Goal: Use online tool/utility: Utilize a website feature to perform a specific function

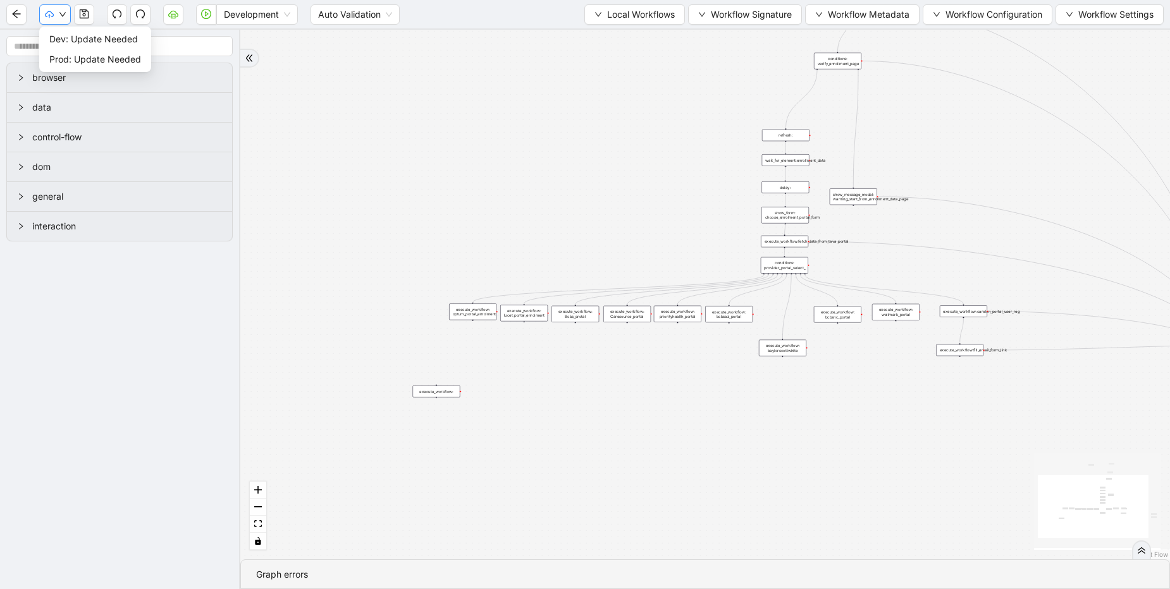
click at [59, 15] on icon "down" at bounding box center [63, 15] width 8 height 8
click at [639, 11] on span "Local Workflows" at bounding box center [641, 15] width 68 height 14
click at [635, 31] on li "Select" at bounding box center [628, 39] width 97 height 20
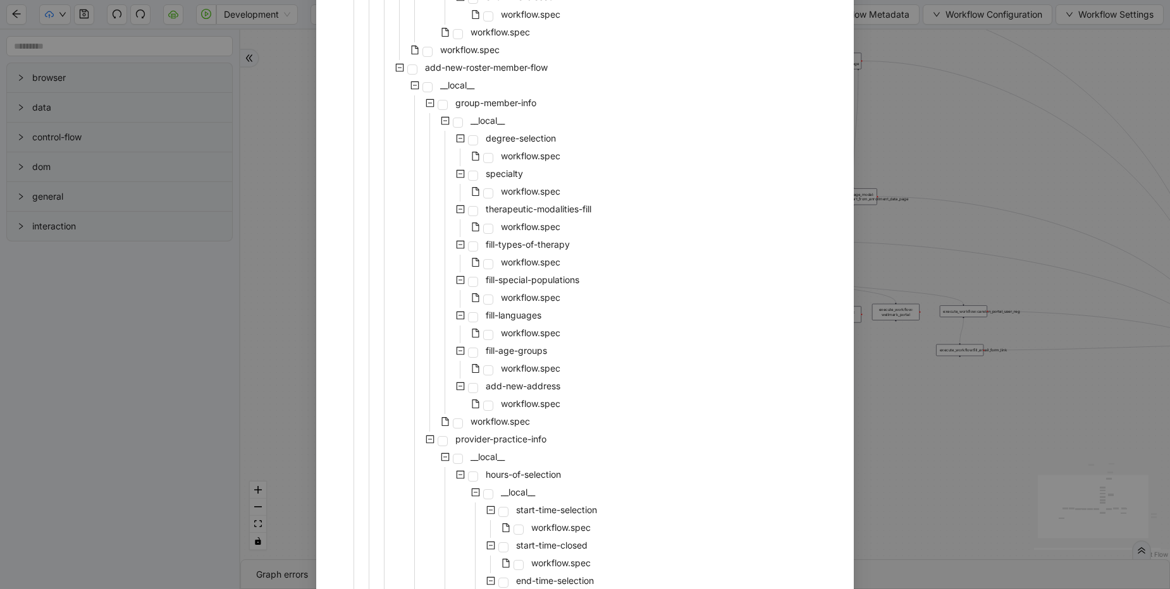
scroll to position [1897, 0]
click at [514, 420] on span "workflow.spec" at bounding box center [499, 419] width 59 height 11
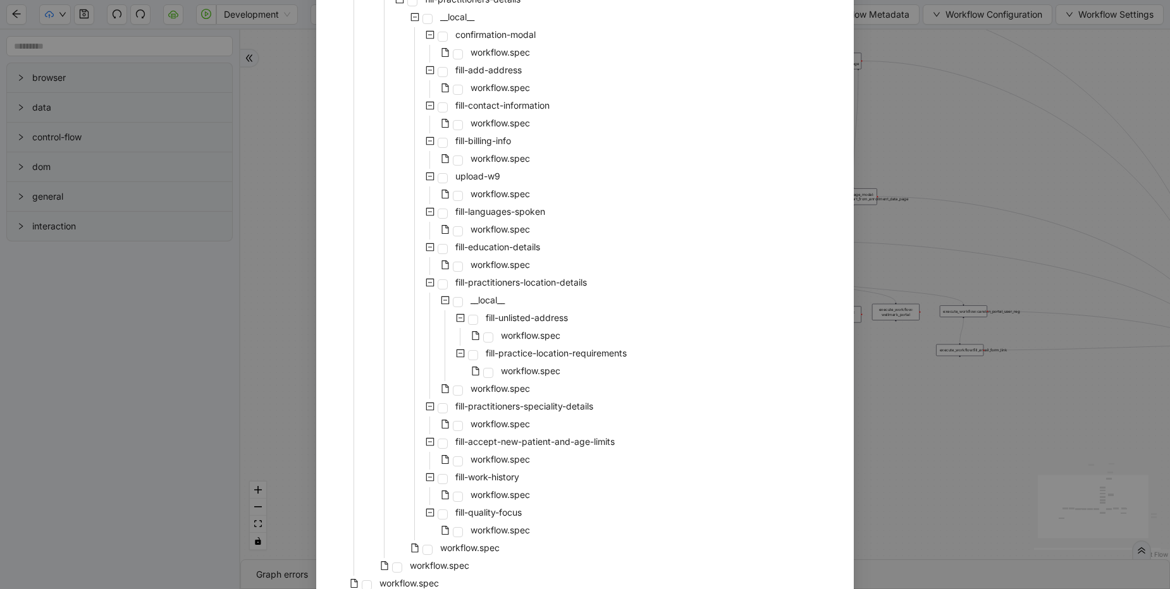
scroll to position [4413, 0]
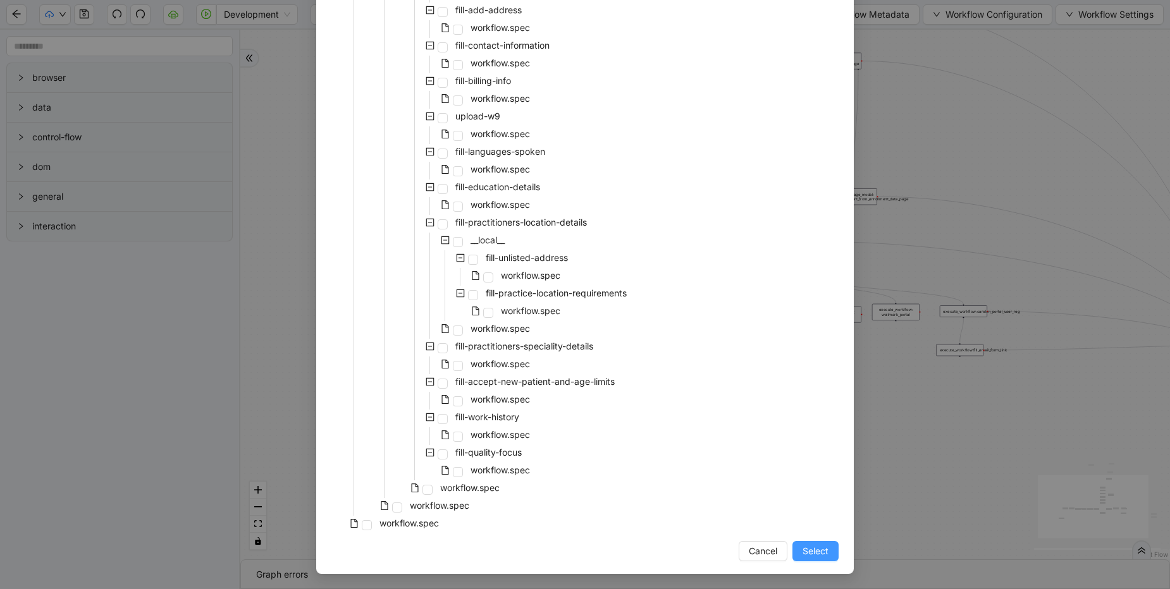
click at [828, 551] on button "Select" at bounding box center [815, 551] width 46 height 20
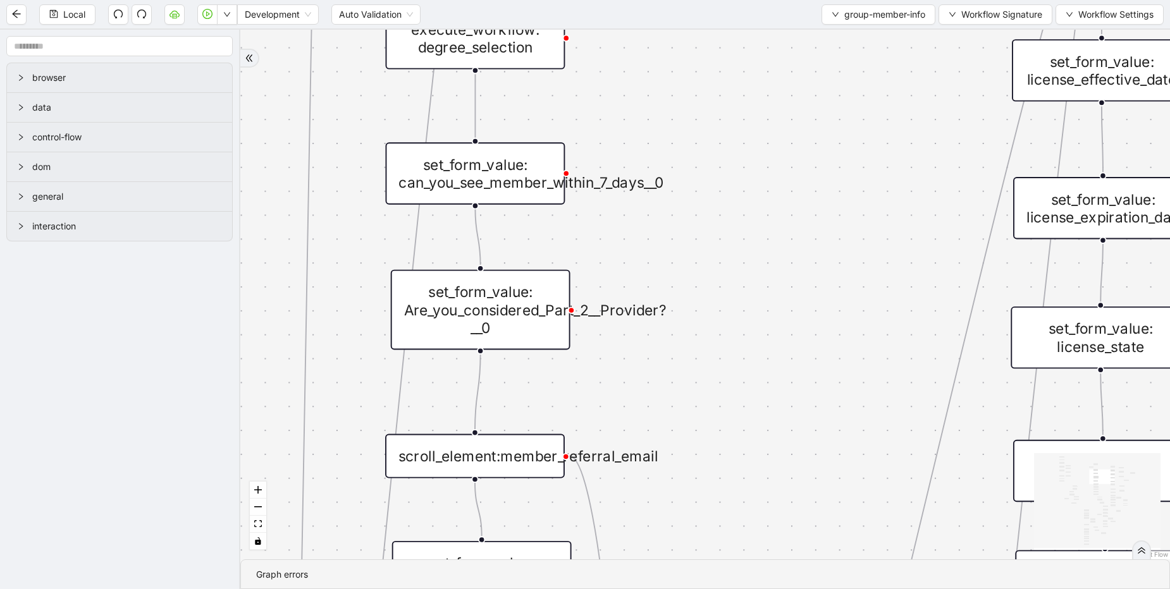
click at [491, 334] on div "set_form_value: Are_you_considered_Part_2__Provider?__0" at bounding box center [481, 310] width 180 height 80
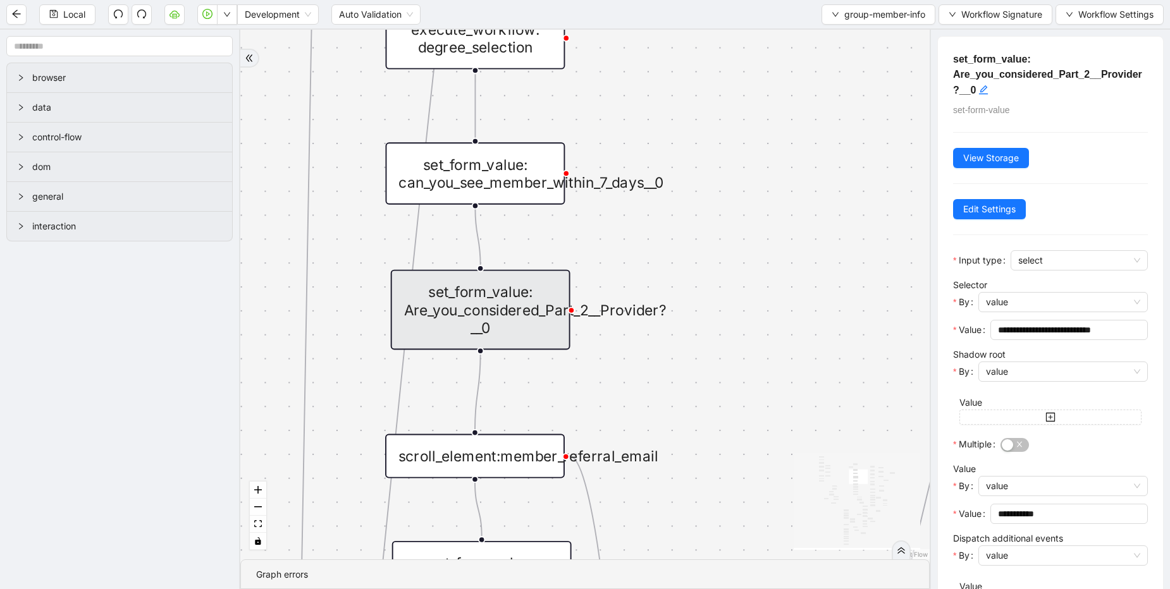
click at [571, 394] on div "match_found match_not_found fallback fallback match_found onError onError onErr…" at bounding box center [584, 295] width 689 height 530
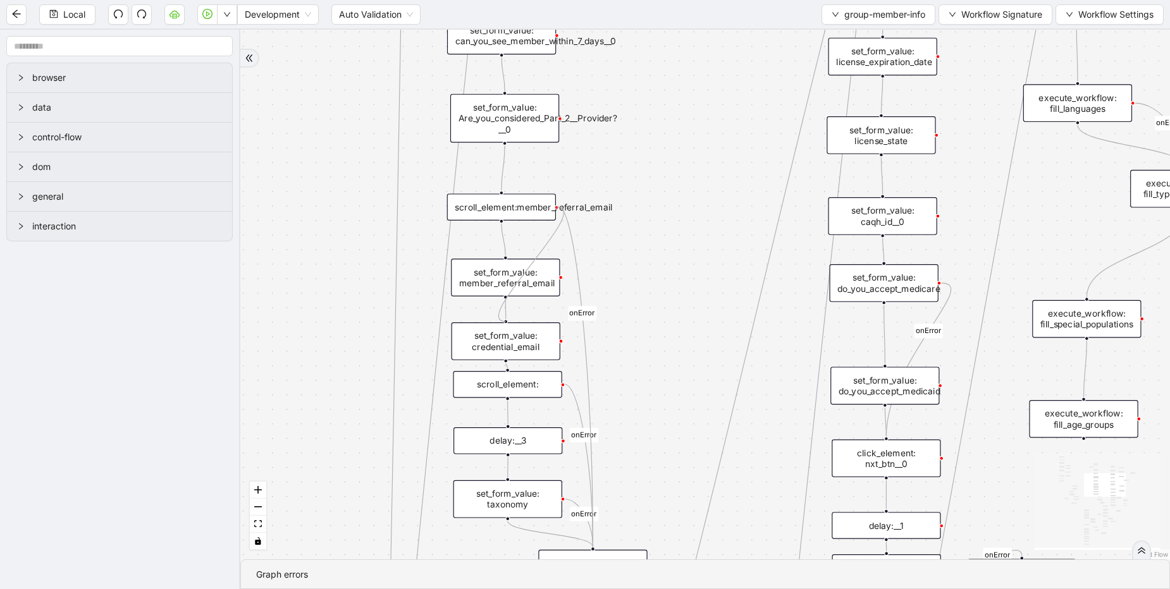
drag, startPoint x: 558, startPoint y: 206, endPoint x: 513, endPoint y: 318, distance: 120.6
click at [513, 318] on div "match_found match_not_found fallback fallback match_found onError onError onErr…" at bounding box center [487, 336] width 1068 height 609
click at [505, 319] on icon "Edge from set_form_value: member_referral_email to set_form_value: credential_e…" at bounding box center [505, 310] width 0 height 20
click at [505, 321] on div at bounding box center [505, 321] width 4 height 4
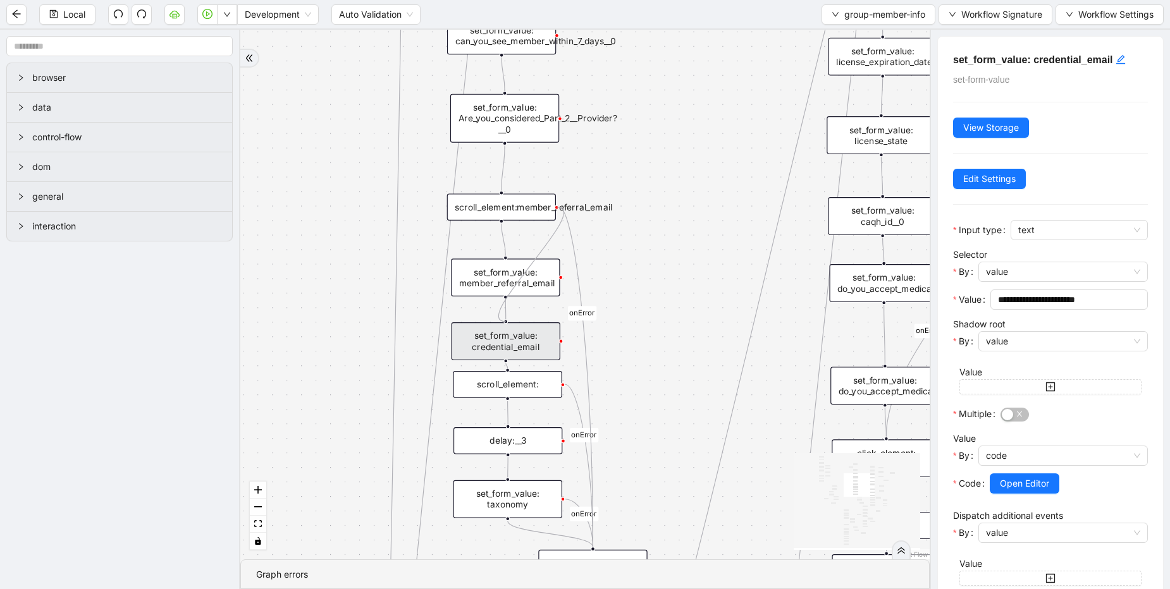
drag, startPoint x: 558, startPoint y: 207, endPoint x: 505, endPoint y: 324, distance: 128.2
click at [505, 324] on div "trigger set_form_value: first_name set_form_value: last_name set_form_value: da…" at bounding box center [349, 336] width 792 height 609
click at [505, 319] on icon "Edge from set_form_value: member_referral_email to set_form_value: credential_e…" at bounding box center [505, 310] width 0 height 20
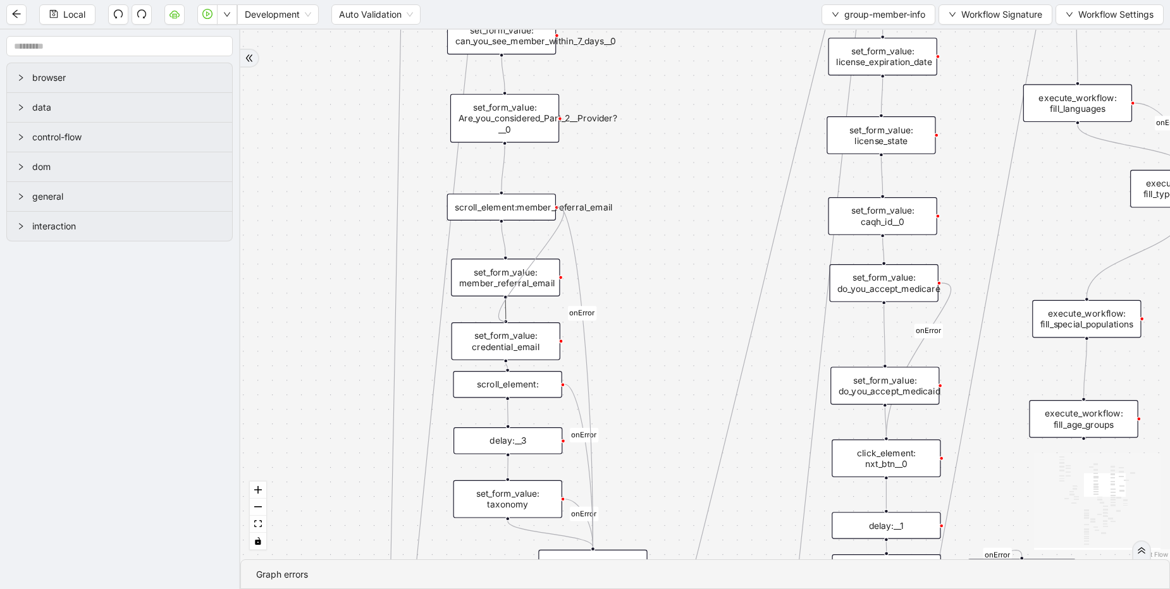
click at [505, 318] on icon "Edge from set_form_value: member_referral_email to set_form_value: credential_e…" at bounding box center [505, 310] width 0 height 20
click at [505, 319] on icon "Edge from set_form_value: member_referral_email to set_form_value: credential_e…" at bounding box center [505, 310] width 0 height 20
click at [527, 324] on div "set_form_value: credential_email" at bounding box center [505, 341] width 109 height 38
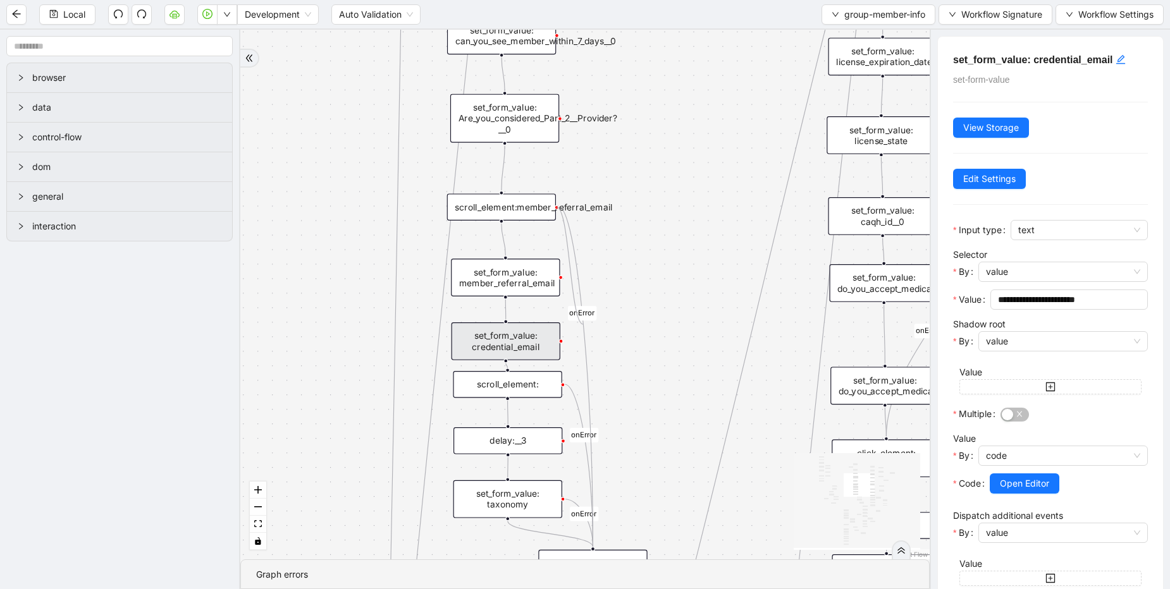
drag, startPoint x: 591, startPoint y: 321, endPoint x: 608, endPoint y: 316, distance: 18.2
click at [592, 320] on rect "Edge from scroll_element:member_referral_email to click_element: nxt_btn" at bounding box center [582, 313] width 28 height 15
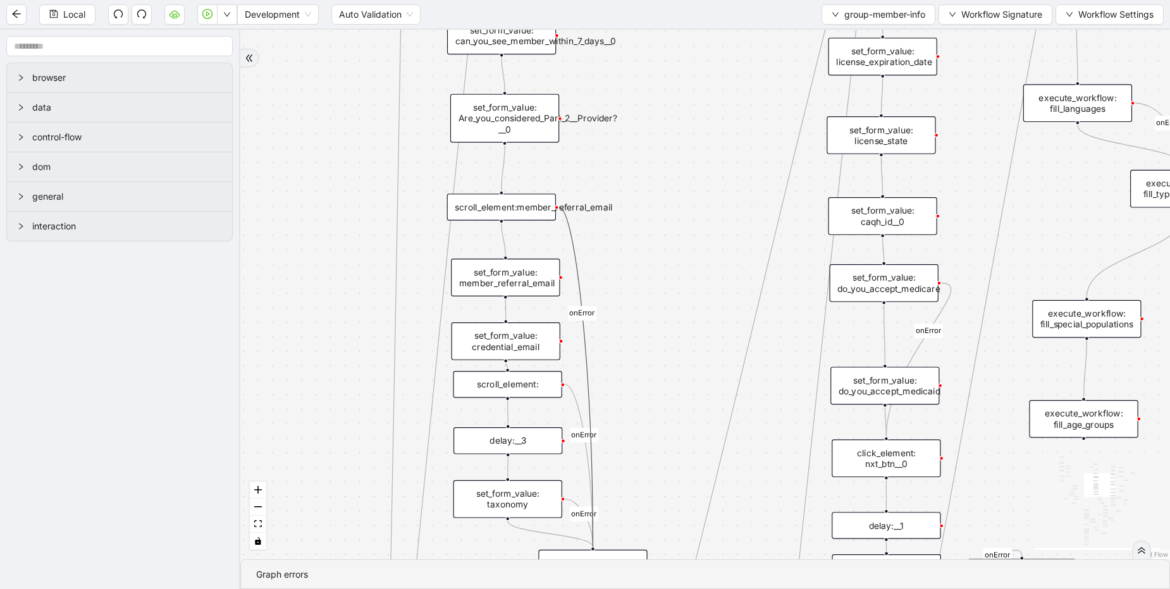
click at [611, 316] on div "match_found match_not_found fallback fallback match_found onError onError onErr…" at bounding box center [704, 295] width 929 height 530
drag, startPoint x: 507, startPoint y: 158, endPoint x: 503, endPoint y: 169, distance: 11.6
click at [503, 169] on icon "Edge from set_form_value: Are_you_considered_Part_2__Provider?__0 to scroll_ele…" at bounding box center [504, 168] width 3 height 46
click at [573, 247] on icon "Edge from scroll_element:member_referral_email to click_element: nxt_btn" at bounding box center [577, 377] width 34 height 340
drag, startPoint x: 558, startPoint y: 208, endPoint x: 513, endPoint y: 328, distance: 127.7
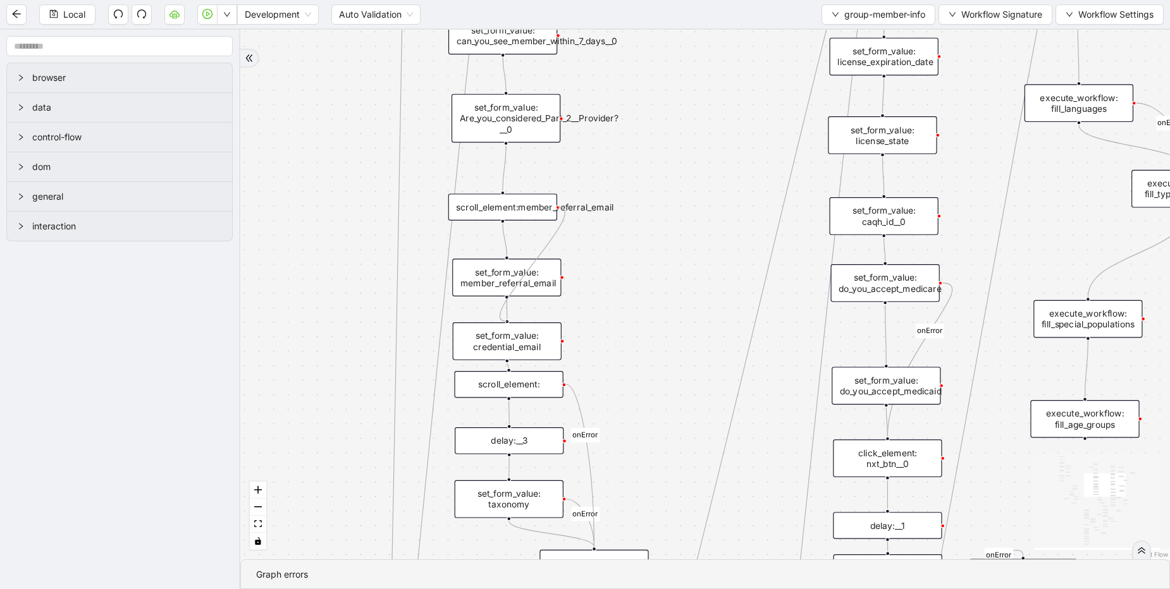
click at [513, 328] on div "trigger set_form_value: first_name set_form_value: last_name set_form_value: da…" at bounding box center [488, 336] width 1068 height 609
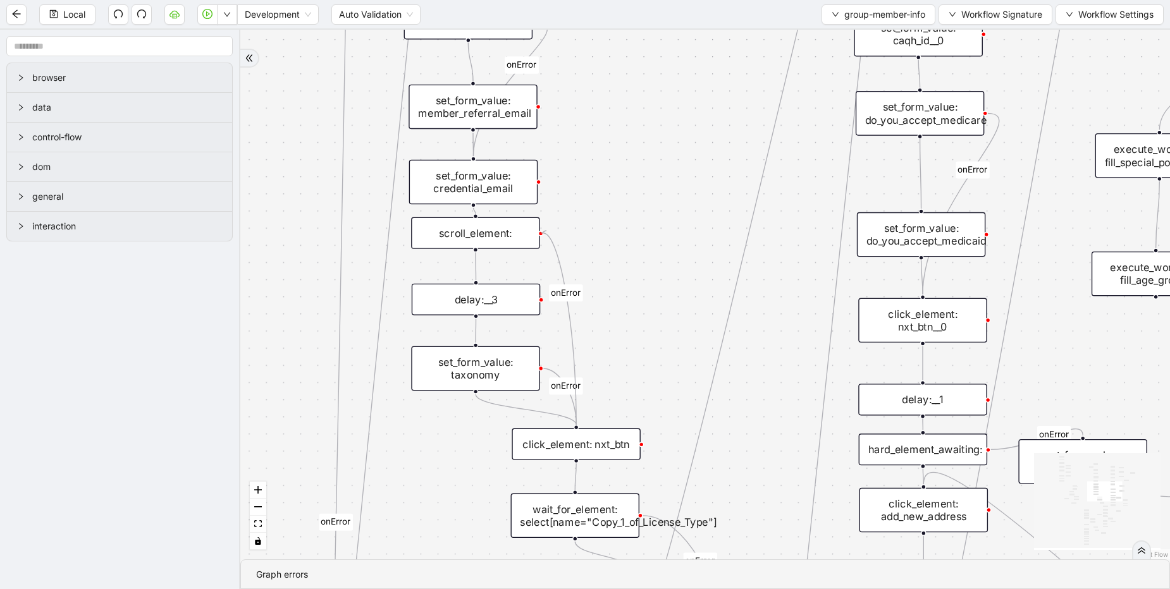
click at [546, 231] on div "match_found match_not_found fallback fallback match_found onError onError onErr…" at bounding box center [450, 176] width 1261 height 719
drag, startPoint x: 538, startPoint y: 179, endPoint x: 582, endPoint y: 426, distance: 251.0
click at [582, 426] on div "match_found match_not_found fallback fallback match_found onError onError onErr…" at bounding box center [704, 295] width 929 height 530
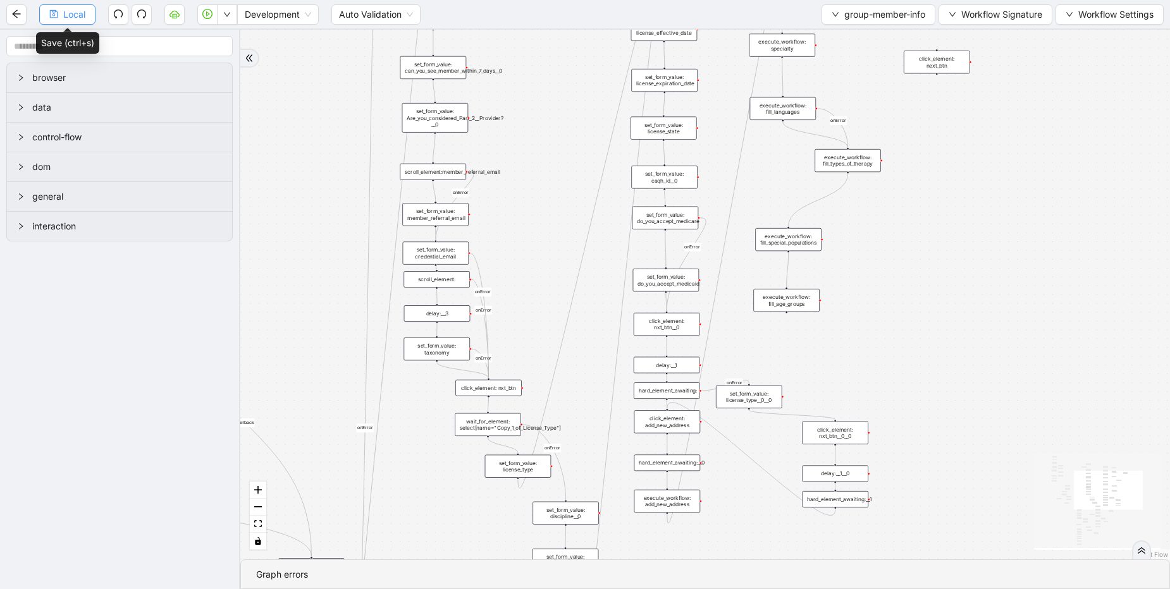
click at [77, 15] on span "Local" at bounding box center [74, 15] width 22 height 14
click at [880, 21] on span "group-member-info" at bounding box center [884, 15] width 81 height 14
click at [847, 36] on span "Select" at bounding box center [874, 39] width 95 height 14
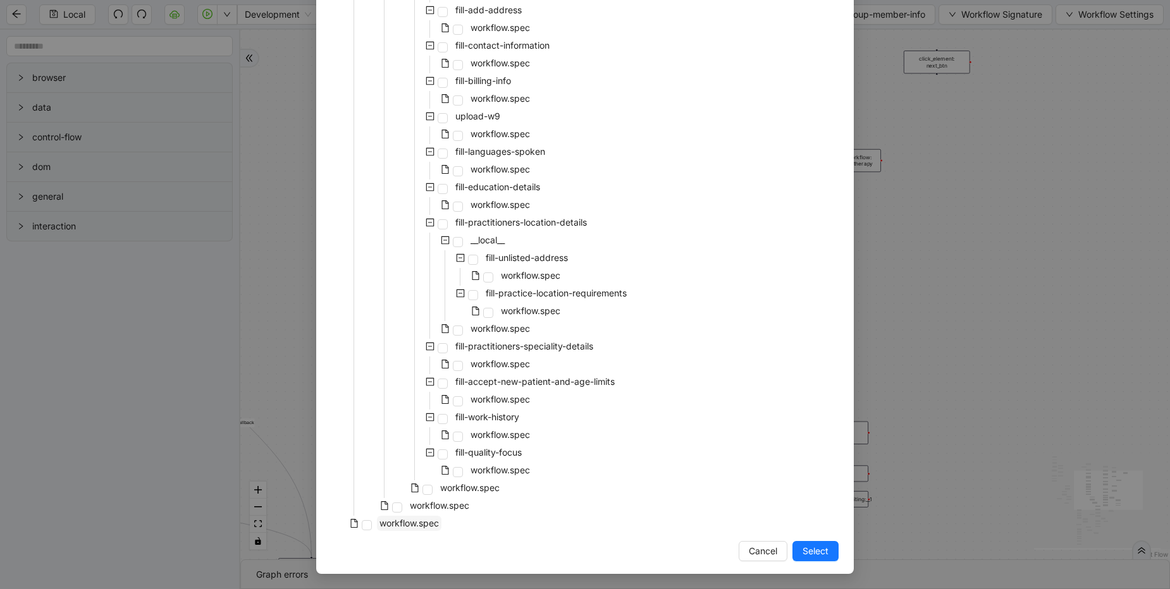
click at [408, 524] on span "workflow.spec" at bounding box center [408, 523] width 59 height 11
click at [826, 556] on button "Select" at bounding box center [815, 551] width 46 height 20
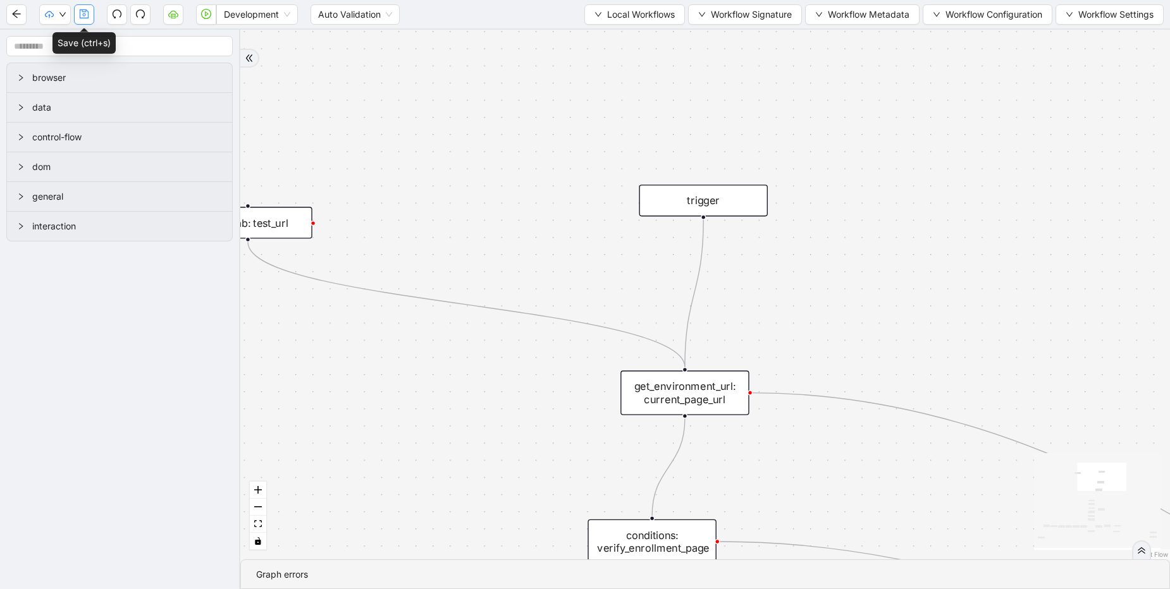
click at [91, 17] on button "button" at bounding box center [84, 14] width 20 height 20
click at [66, 34] on span "Dev: Update Needed" at bounding box center [95, 39] width 92 height 14
click at [62, 12] on icon "down" at bounding box center [63, 15] width 8 height 8
click at [74, 57] on span "Prod: Update Needed" at bounding box center [95, 59] width 92 height 14
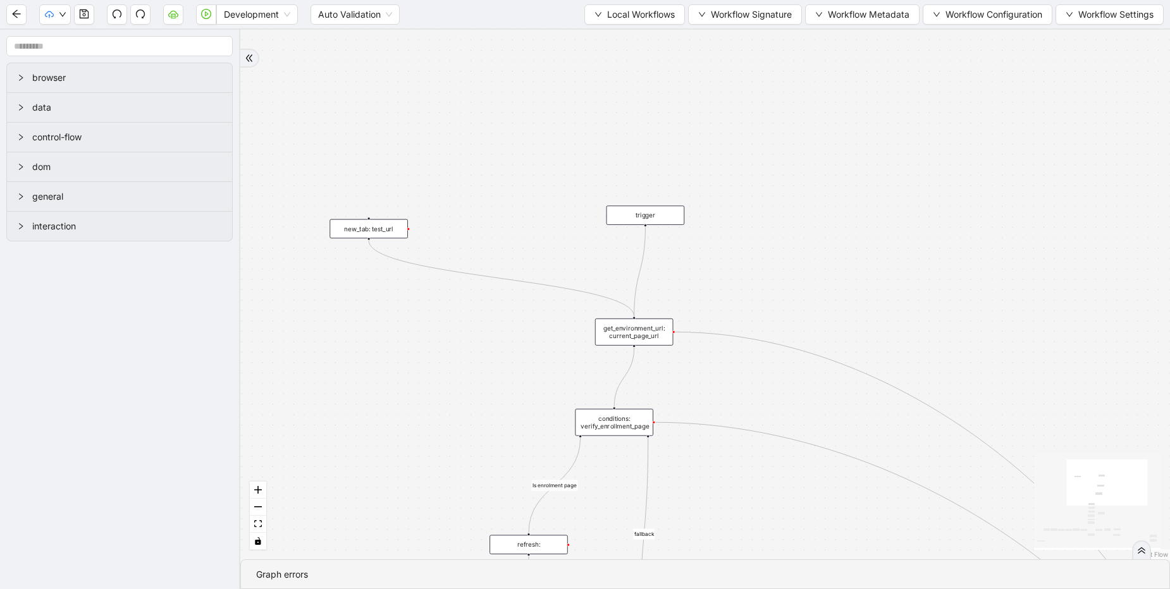
click at [479, 192] on div "fallback Is enrolment page fallback Optum Lucet Bcbs caresource_enrolment Bcbsa…" at bounding box center [704, 295] width 929 height 530
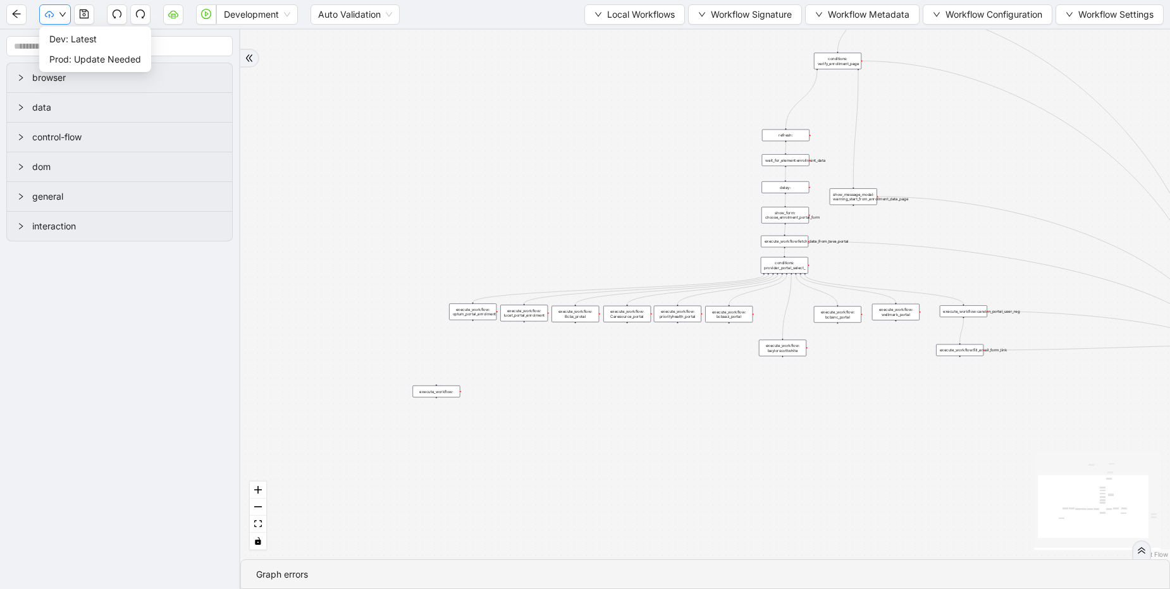
click at [61, 8] on button "button" at bounding box center [55, 14] width 32 height 20
click at [122, 56] on span "Prod: Update Needed" at bounding box center [95, 59] width 92 height 14
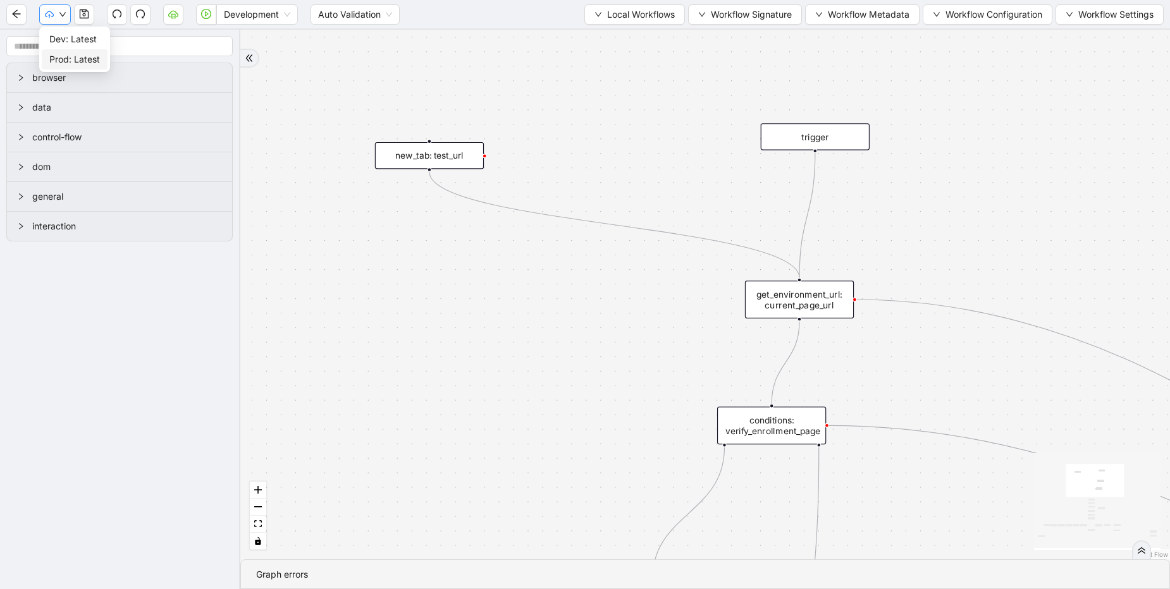
click at [64, 11] on icon "down" at bounding box center [63, 15] width 8 height 8
click at [612, 15] on span "Local Workflows" at bounding box center [641, 15] width 68 height 14
click at [616, 35] on span "Select" at bounding box center [628, 39] width 82 height 14
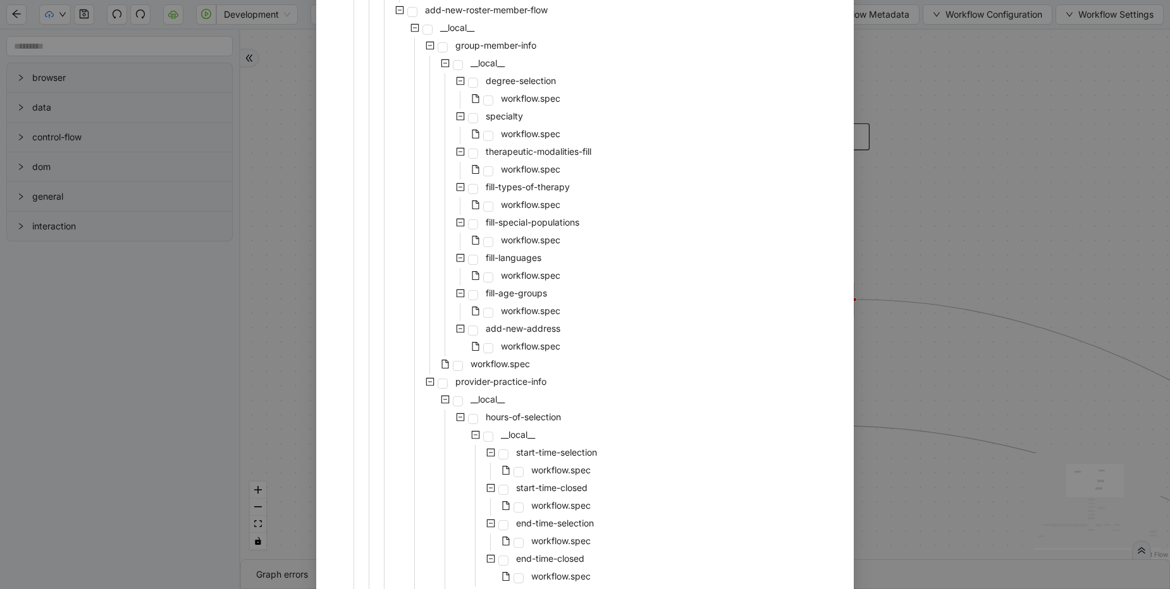
scroll to position [1821, 0]
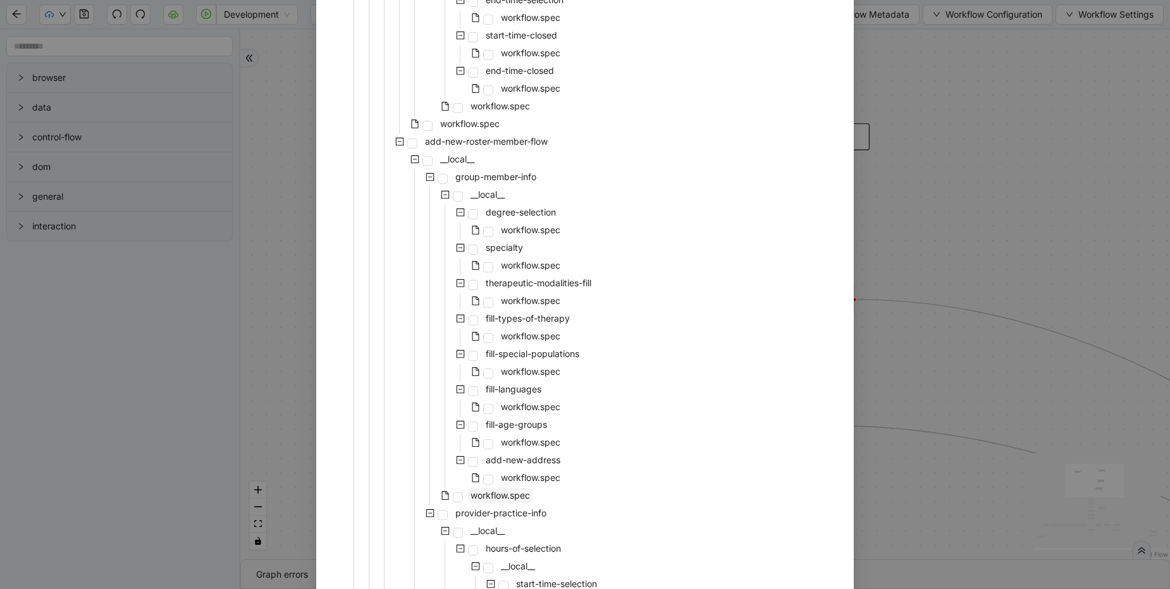
click at [495, 496] on span "workflow.spec" at bounding box center [499, 495] width 59 height 11
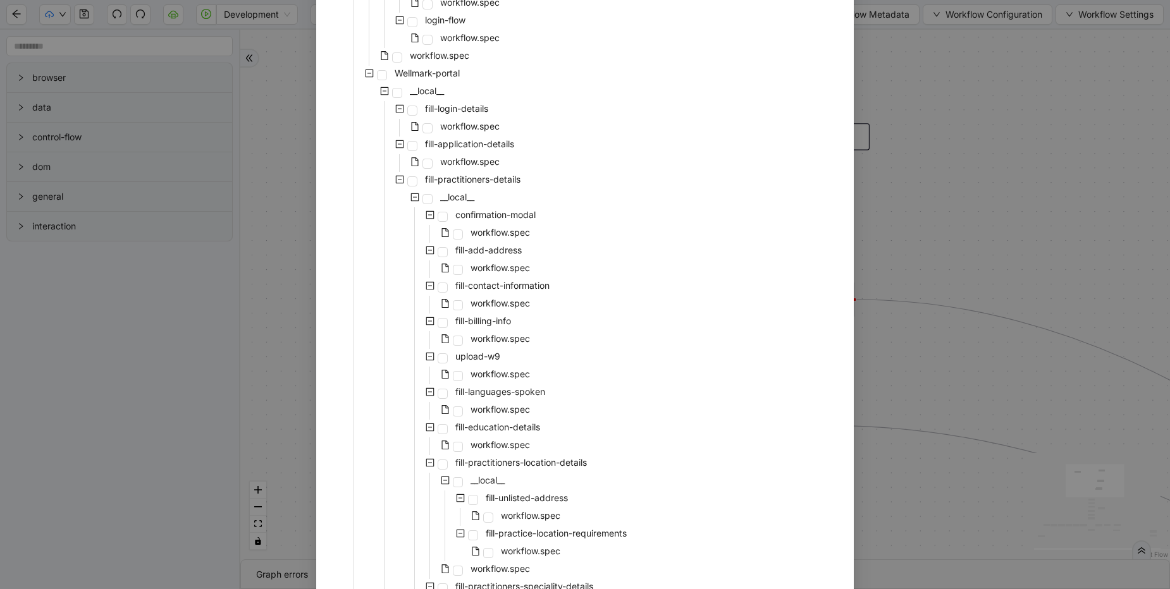
scroll to position [4413, 0]
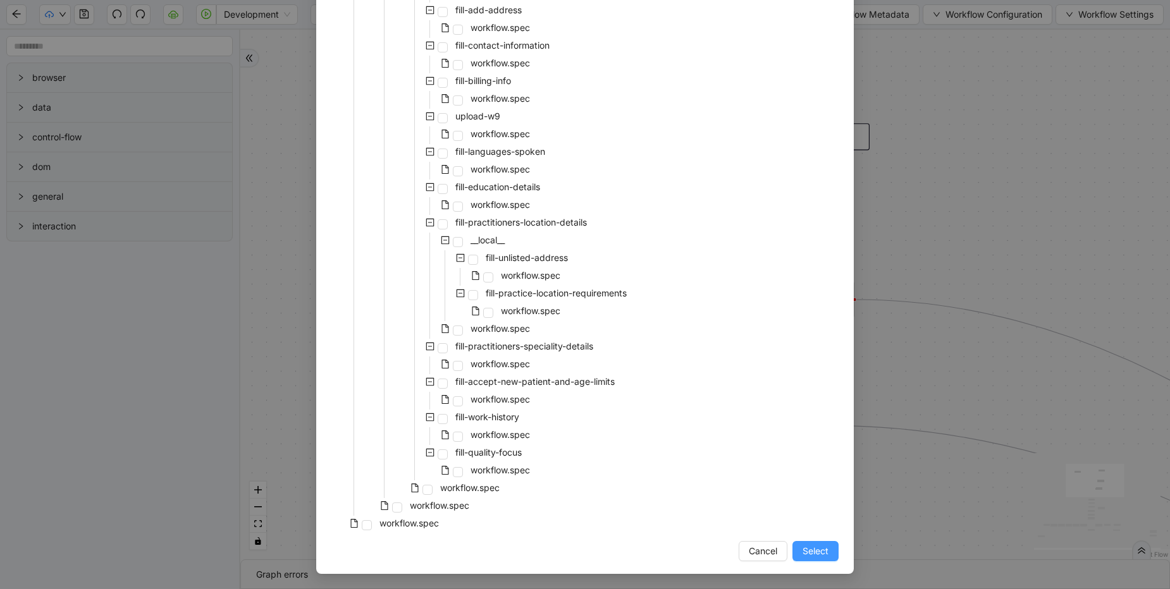
click at [813, 550] on span "Select" at bounding box center [815, 551] width 26 height 14
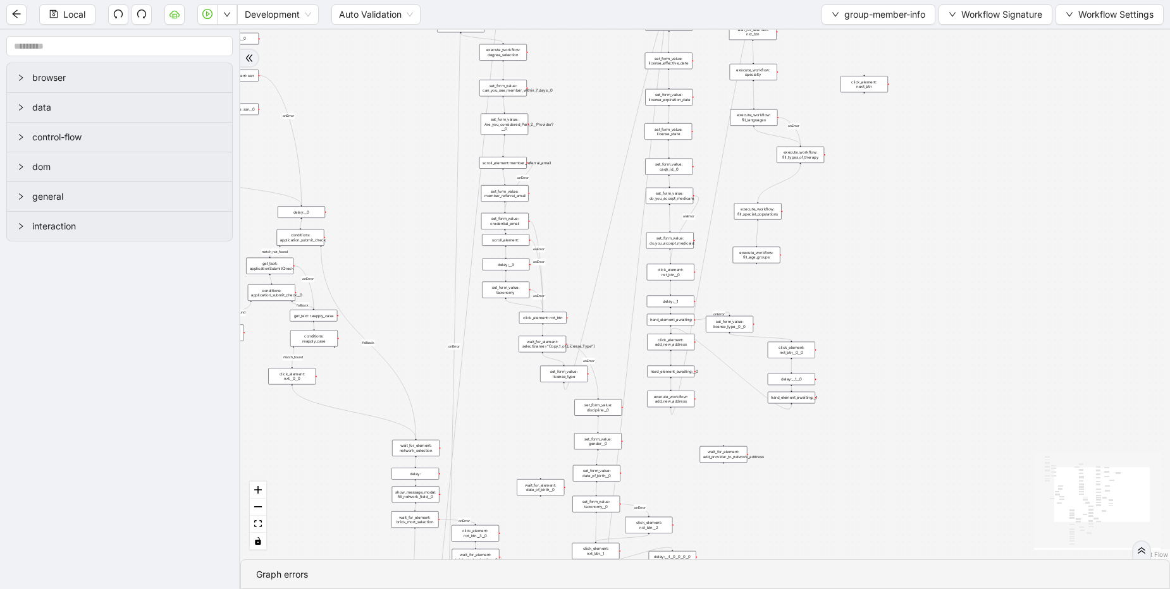
drag, startPoint x: 901, startPoint y: 217, endPoint x: 737, endPoint y: 556, distance: 376.1
click at [737, 556] on div "match_found match_not_found fallback fallback match_found onError onError onErr…" at bounding box center [704, 295] width 929 height 530
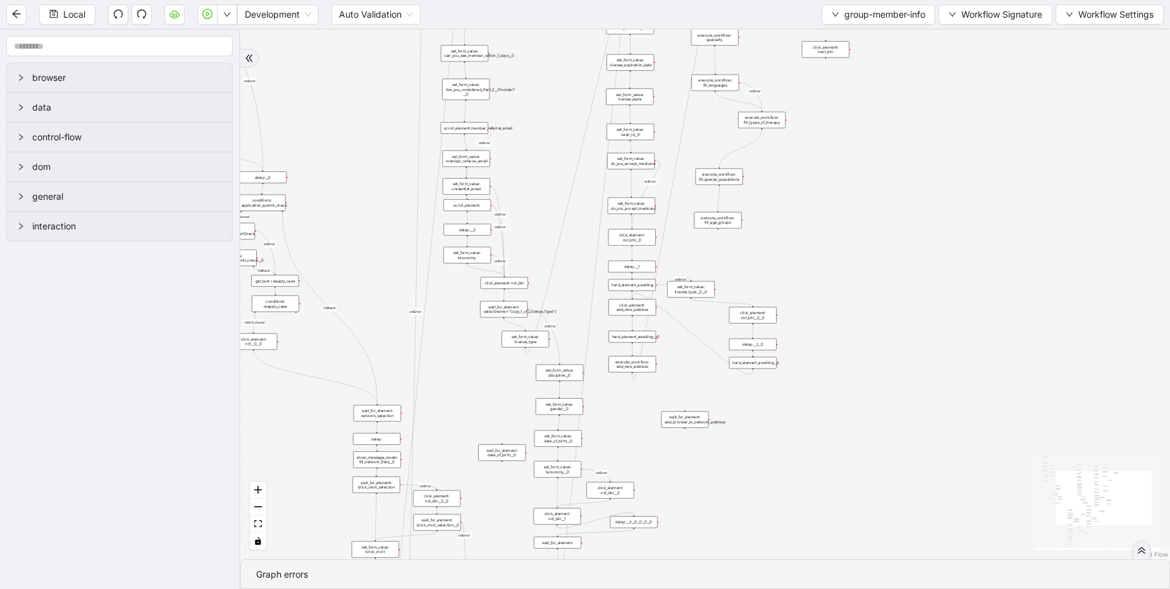
drag, startPoint x: 895, startPoint y: 202, endPoint x: 857, endPoint y: 167, distance: 51.9
click at [857, 167] on div "match_found match_not_found fallback fallback match_found onError onError onErr…" at bounding box center [704, 295] width 929 height 530
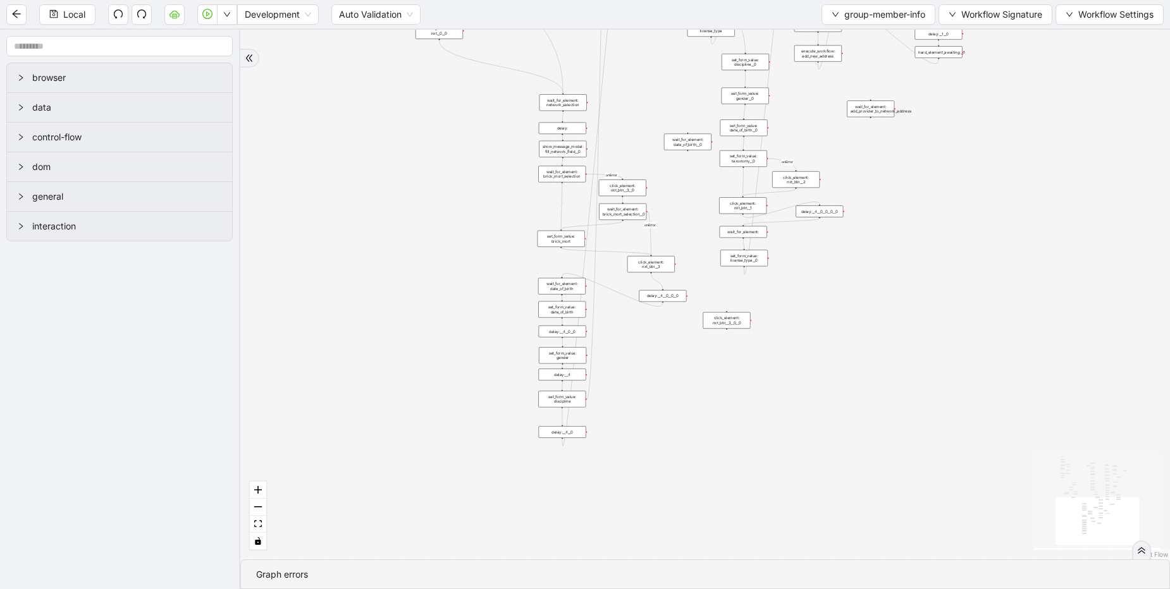
drag, startPoint x: 866, startPoint y: 412, endPoint x: 922, endPoint y: 166, distance: 252.3
click at [922, 166] on div "match_found match_not_found fallback fallback match_found onError onError onErr…" at bounding box center [704, 295] width 929 height 530
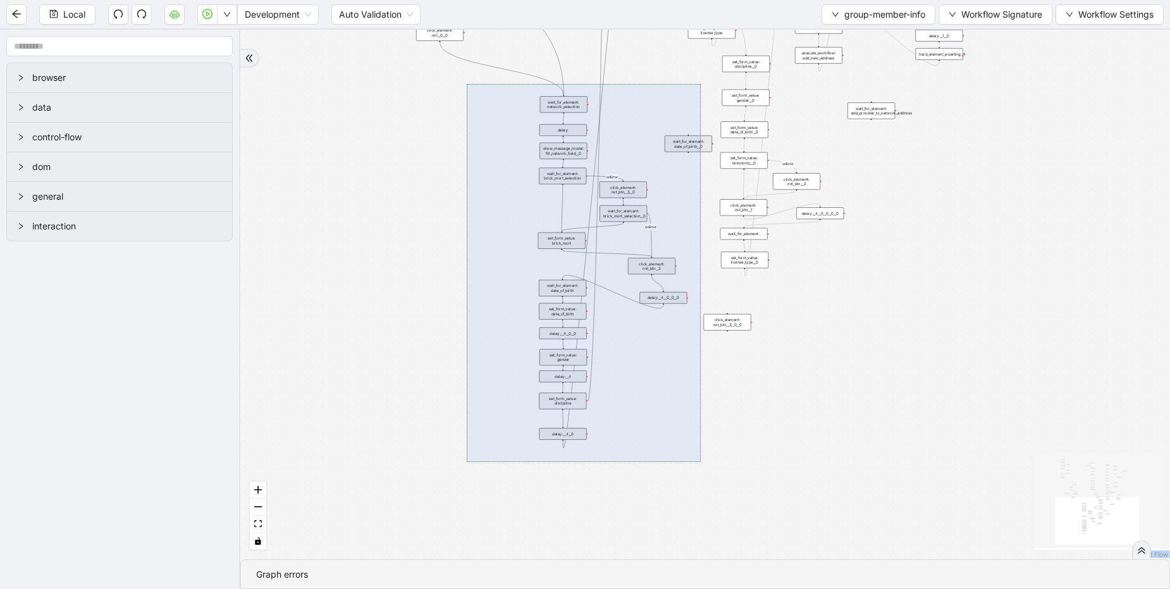
drag, startPoint x: 467, startPoint y: 84, endPoint x: 701, endPoint y: 462, distance: 444.6
click at [701, 462] on div "match_found match_not_found fallback fallback match_found onError onError onErr…" at bounding box center [704, 295] width 929 height 530
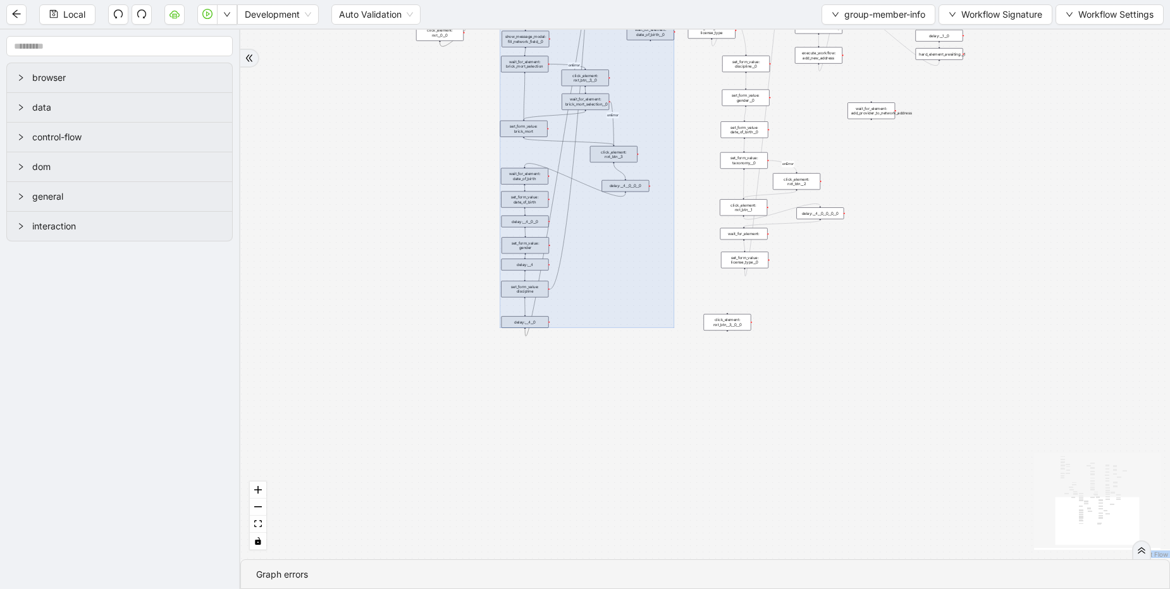
drag, startPoint x: 644, startPoint y: 417, endPoint x: 606, endPoint y: 305, distance: 118.2
click at [606, 305] on div at bounding box center [587, 156] width 174 height 344
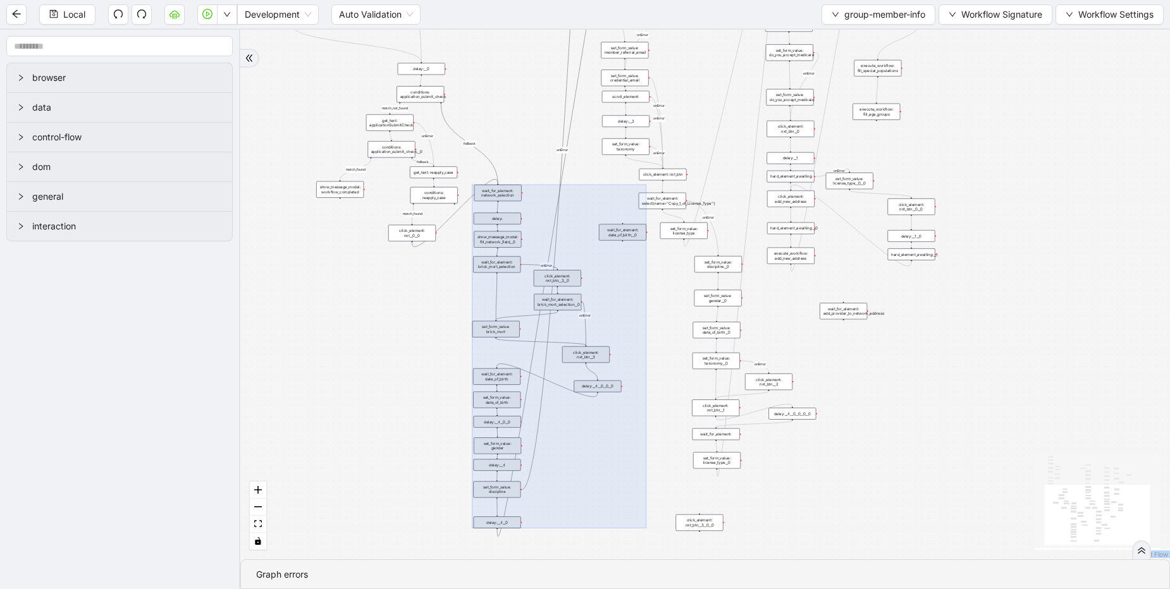
drag, startPoint x: 957, startPoint y: 230, endPoint x: 903, endPoint y: 419, distance: 195.9
click at [931, 431] on div "match_found match_not_found fallback fallback match_found onError onError onErr…" at bounding box center [704, 295] width 929 height 530
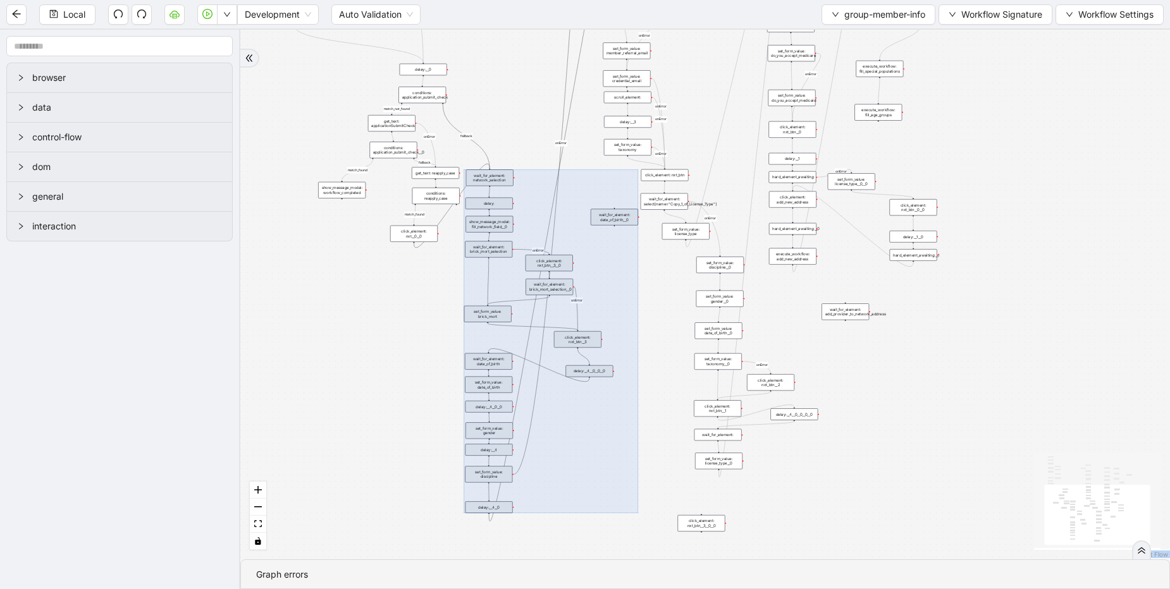
drag, startPoint x: 548, startPoint y: 329, endPoint x: 538, endPoint y: 313, distance: 18.8
click at [538, 313] on div at bounding box center [551, 341] width 174 height 344
click at [685, 377] on div "match_found match_not_found fallback fallback match_found onError onError onErr…" at bounding box center [704, 295] width 929 height 530
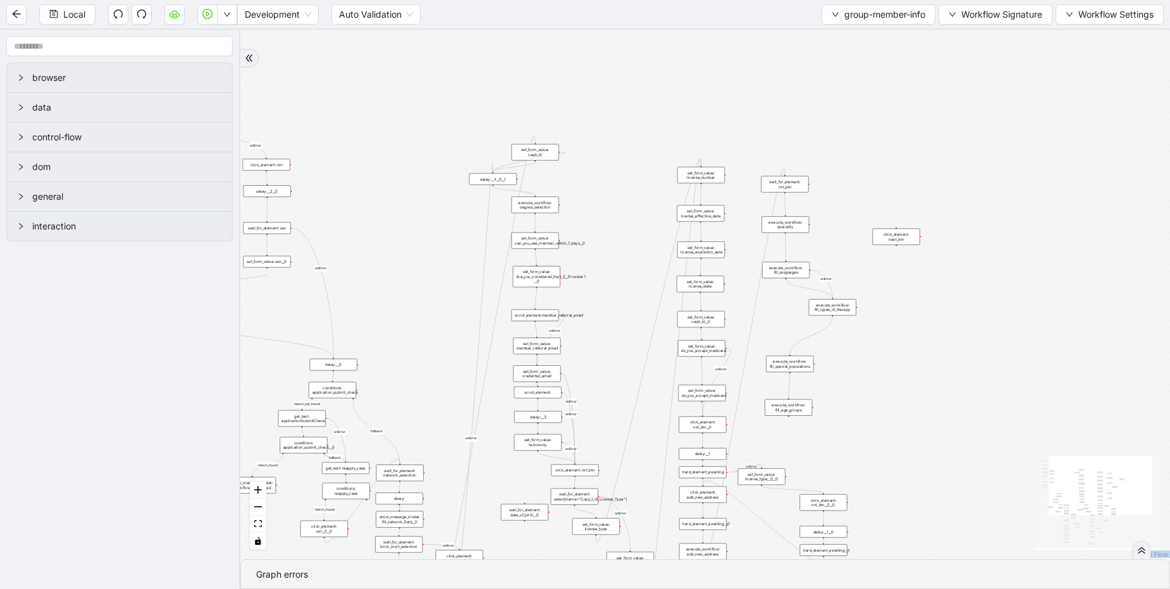
drag, startPoint x: 716, startPoint y: 121, endPoint x: 618, endPoint y: 137, distance: 99.2
click at [636, 357] on div "match_found match_not_found fallback fallback match_found onError onError onErr…" at bounding box center [704, 295] width 929 height 530
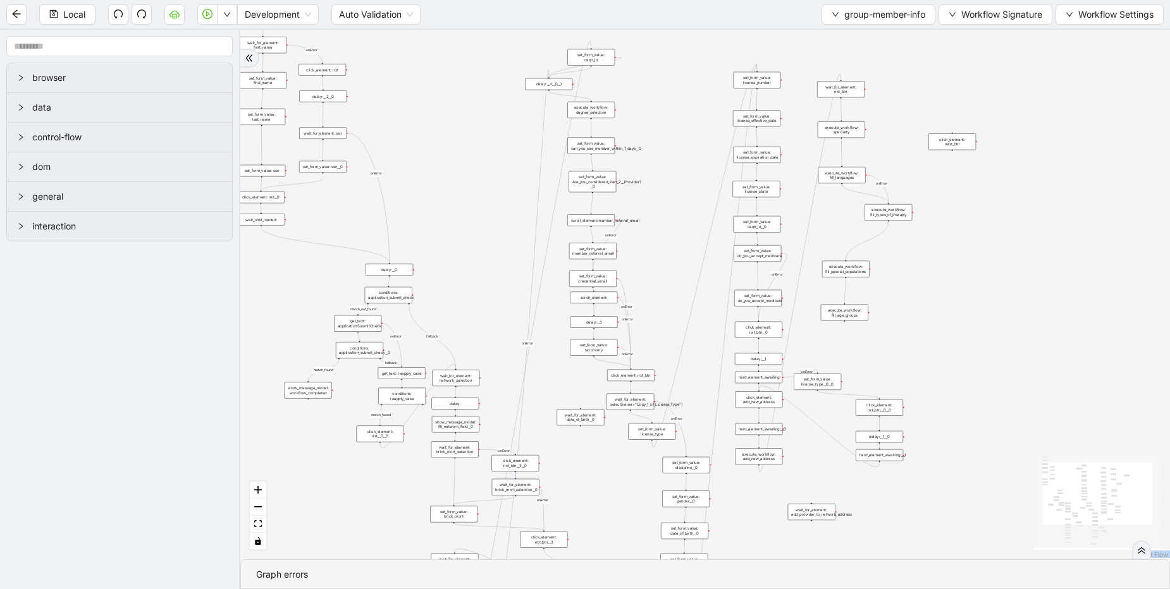
drag, startPoint x: 651, startPoint y: 264, endPoint x: 670, endPoint y: 244, distance: 28.2
click at [670, 244] on div "match_found match_not_found fallback fallback match_found onError onError onErr…" at bounding box center [704, 295] width 929 height 530
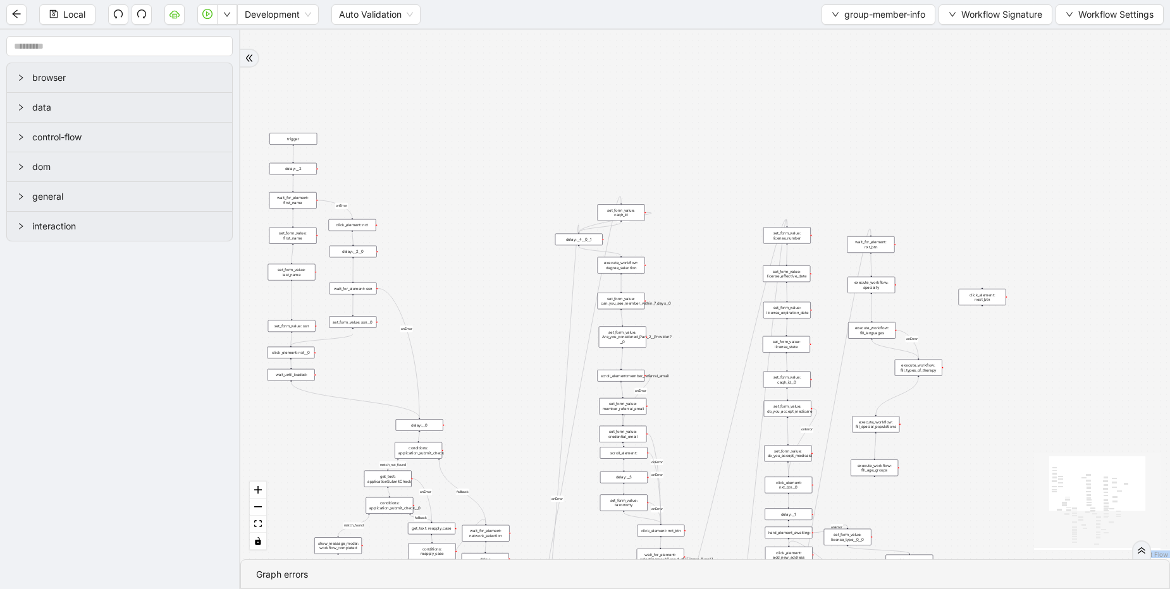
drag, startPoint x: 527, startPoint y: 266, endPoint x: 523, endPoint y: 379, distance: 112.6
click at [523, 379] on div "match_found match_not_found fallback fallback match_found onError onError onErr…" at bounding box center [704, 295] width 929 height 530
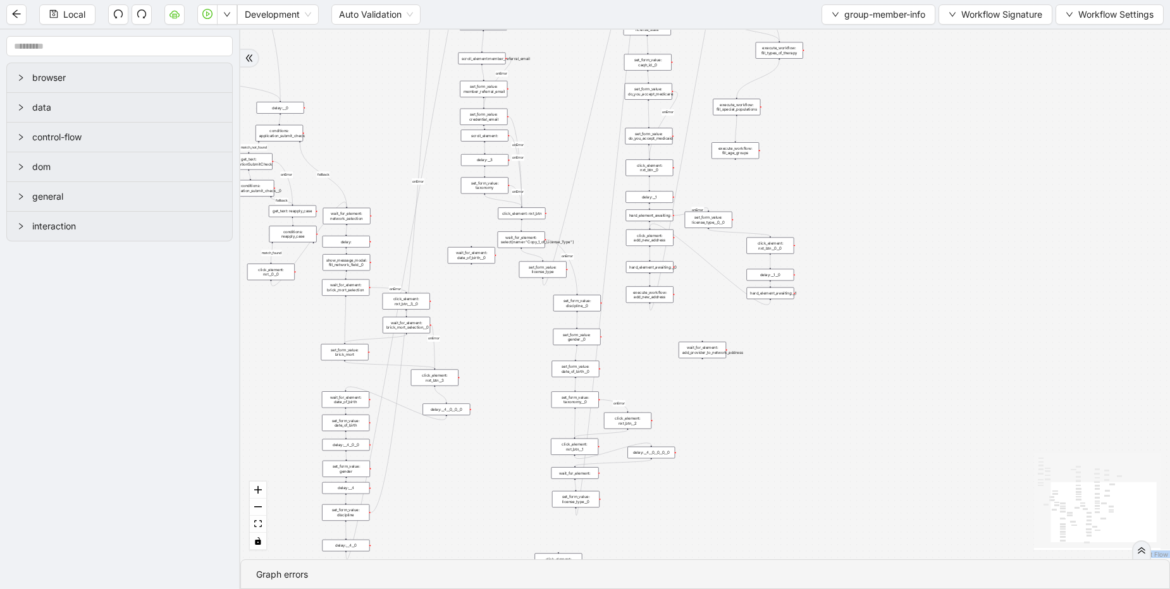
drag, startPoint x: 516, startPoint y: 365, endPoint x: 377, endPoint y: 48, distance: 346.5
click at [377, 48] on div "match_found match_not_found fallback fallback match_found onError onError onErr…" at bounding box center [704, 295] width 929 height 530
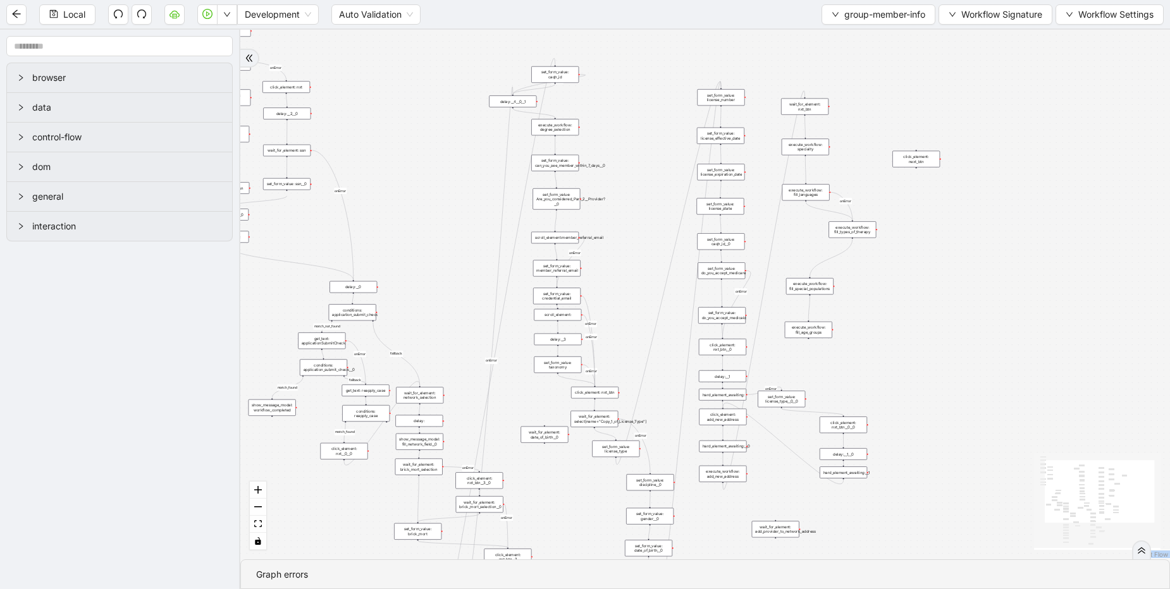
drag, startPoint x: 463, startPoint y: 381, endPoint x: 342, endPoint y: 560, distance: 215.7
click at [342, 560] on section "match_found match_not_found fallback fallback match_found onError onError onErr…" at bounding box center [704, 310] width 929 height 560
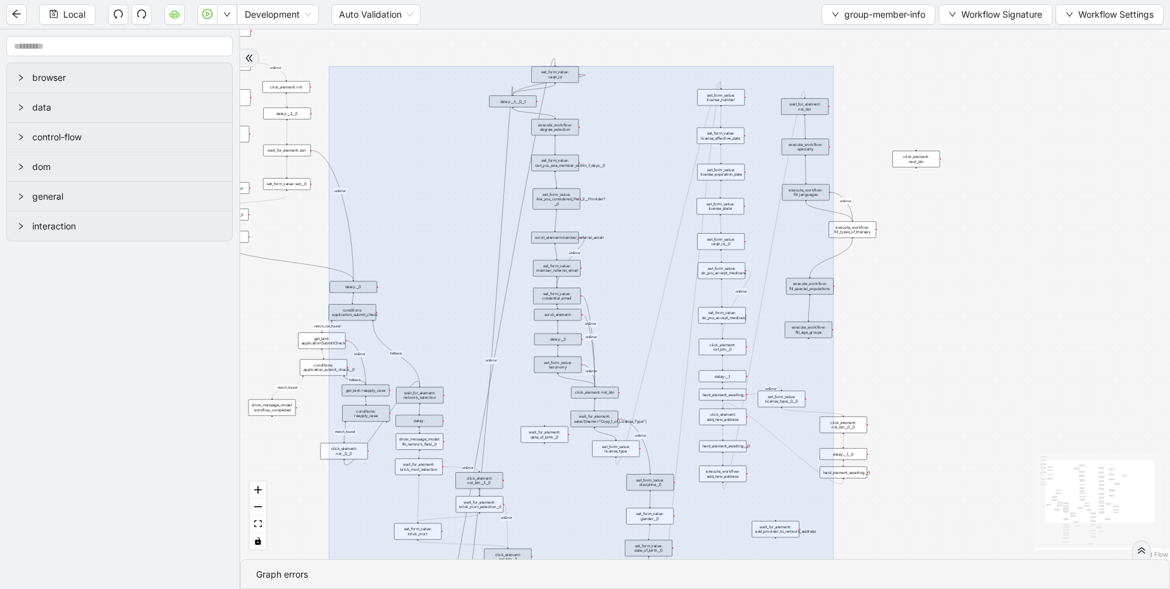
drag, startPoint x: 371, startPoint y: 46, endPoint x: 946, endPoint y: 468, distance: 713.7
click at [946, 468] on div "match_found match_not_found fallback fallback match_found onError onError onErr…" at bounding box center [704, 295] width 929 height 530
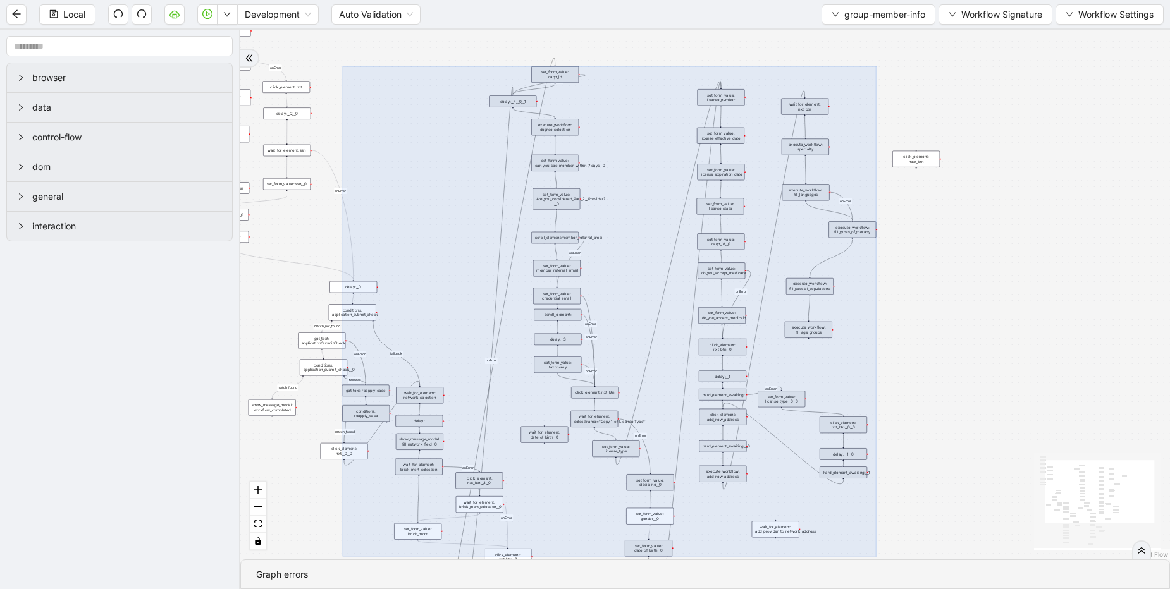
drag, startPoint x: 388, startPoint y: 32, endPoint x: 978, endPoint y: 529, distance: 770.9
click at [978, 529] on div "match_found match_not_found fallback fallback match_found onError onError onErr…" at bounding box center [704, 295] width 929 height 530
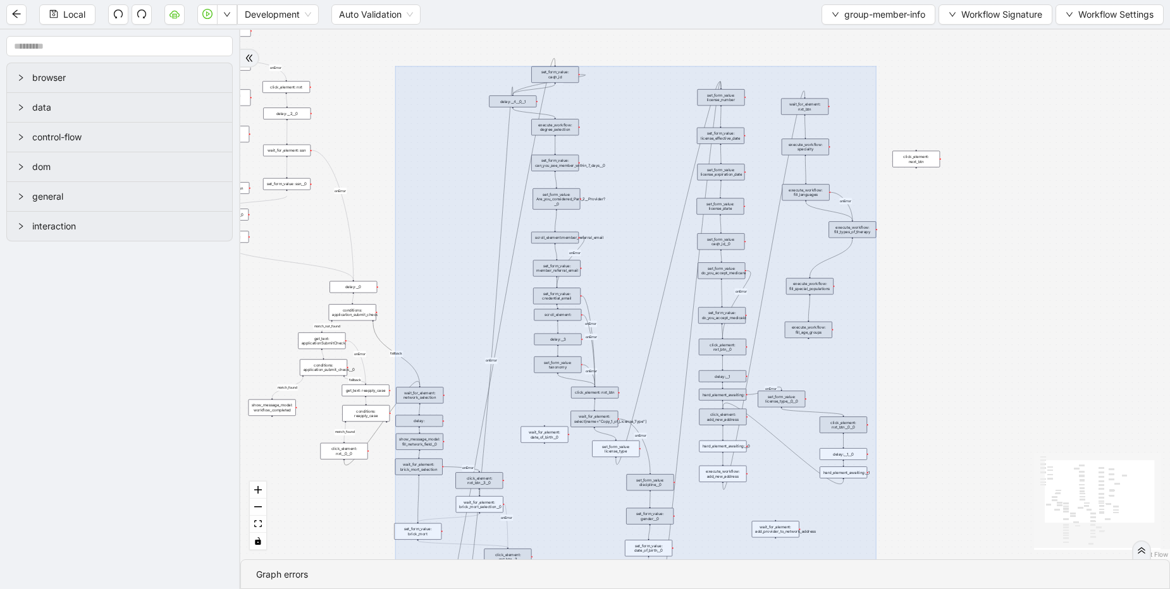
drag, startPoint x: 403, startPoint y: 47, endPoint x: 946, endPoint y: 589, distance: 766.7
click at [946, 589] on section "match_found match_not_found fallback fallback match_found onError onError onErr…" at bounding box center [704, 310] width 929 height 560
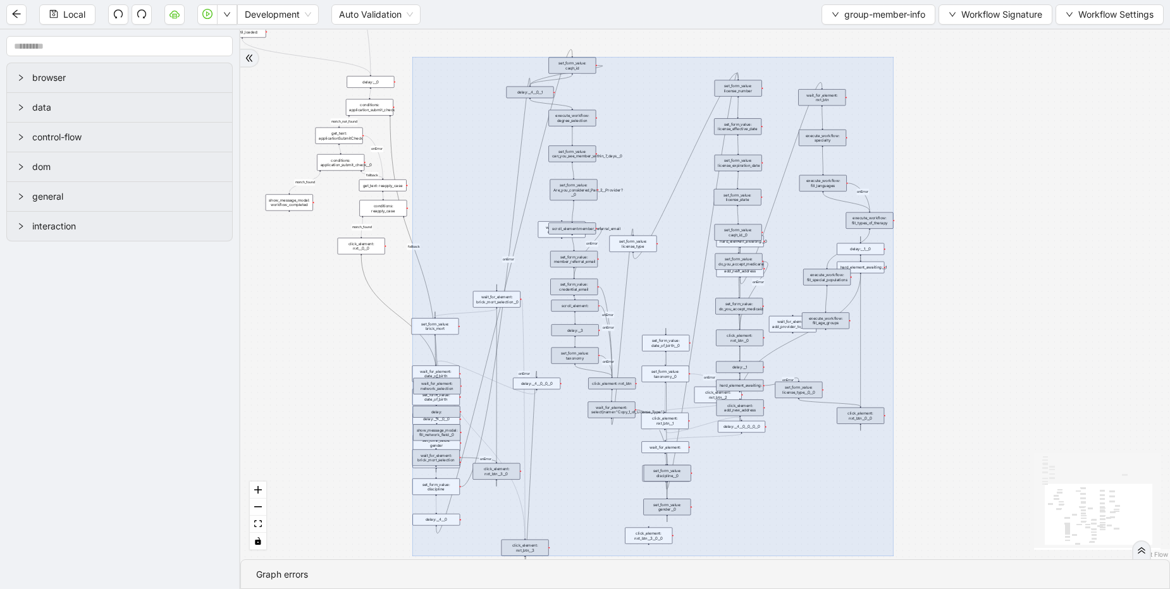
click at [673, 364] on div at bounding box center [652, 307] width 481 height 499
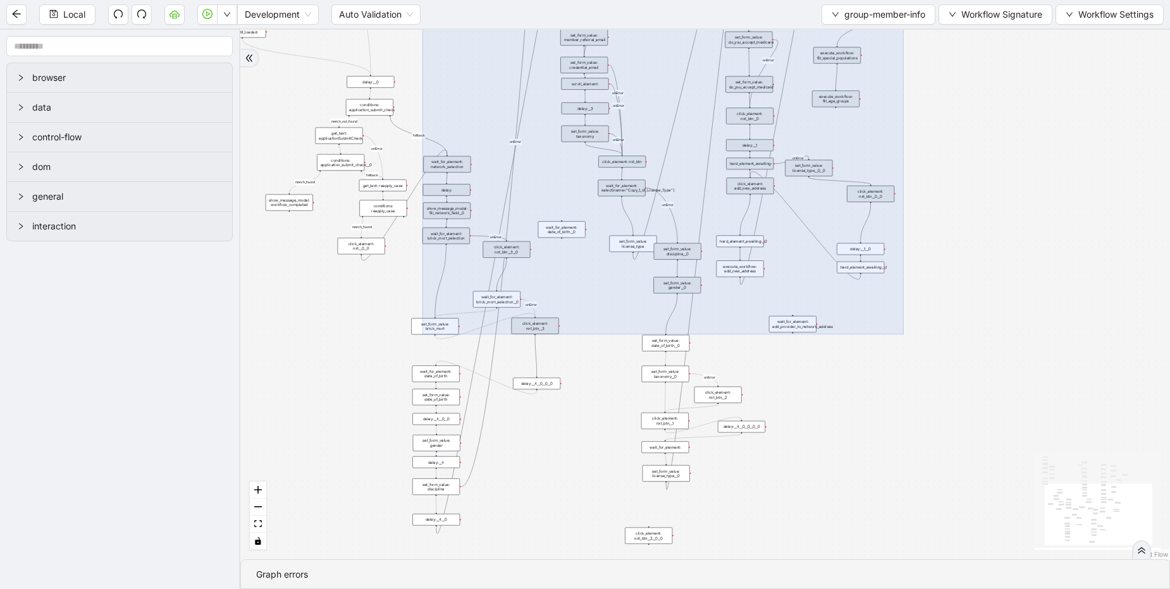
drag, startPoint x: 594, startPoint y: 322, endPoint x: 604, endPoint y: 101, distance: 222.2
click at [604, 101] on div at bounding box center [662, 85] width 481 height 499
click at [545, 436] on div "match_found match_not_found fallback fallback match_found onError onError onErr…" at bounding box center [704, 295] width 929 height 530
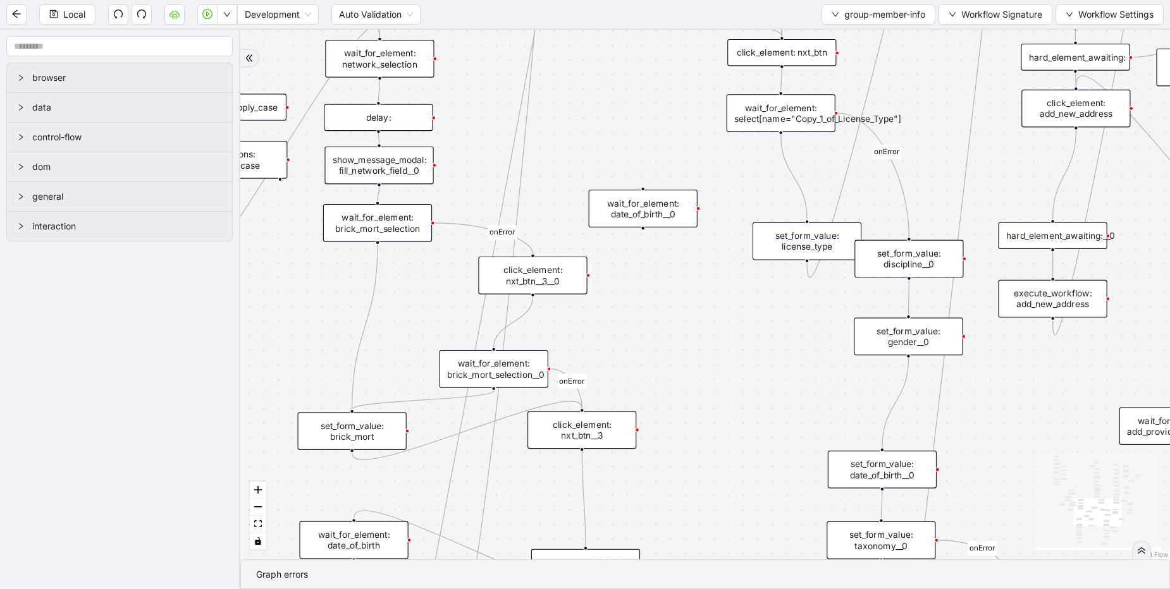
drag, startPoint x: 528, startPoint y: 259, endPoint x: 535, endPoint y: 267, distance: 10.3
click at [535, 267] on div "click_element: nxt_btn__3__0" at bounding box center [532, 276] width 109 height 38
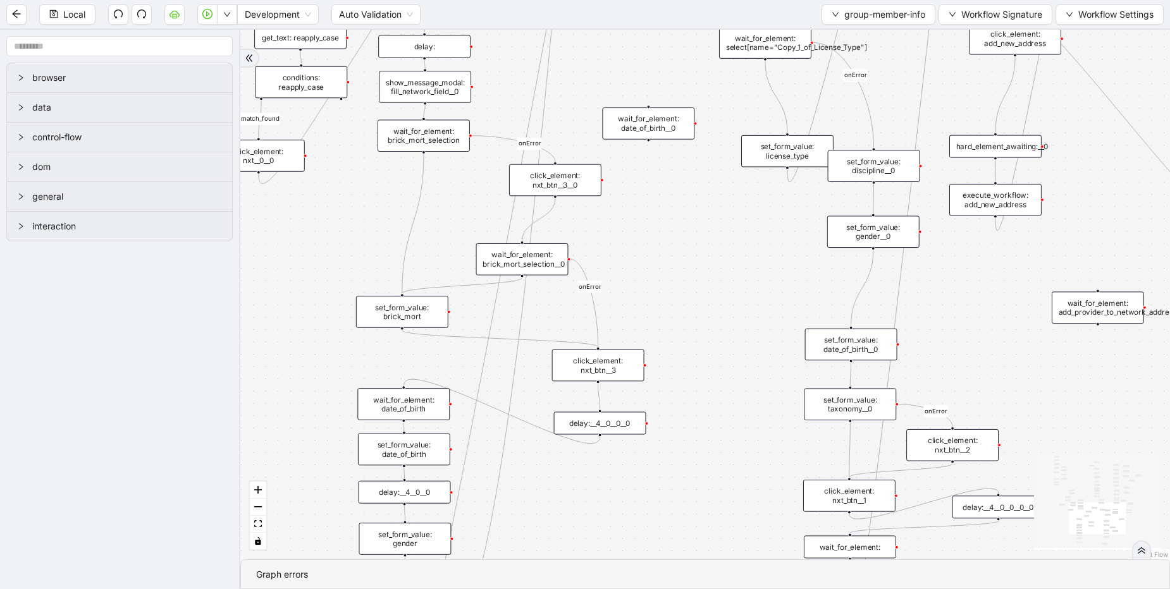
drag, startPoint x: 619, startPoint y: 307, endPoint x: 620, endPoint y: 362, distance: 54.4
click at [620, 362] on div "click_element: nxt_btn__3" at bounding box center [598, 366] width 92 height 32
drag, startPoint x: 407, startPoint y: 309, endPoint x: 424, endPoint y: 319, distance: 20.4
click at [424, 319] on div "set_form_value: brick_mort" at bounding box center [422, 321] width 92 height 32
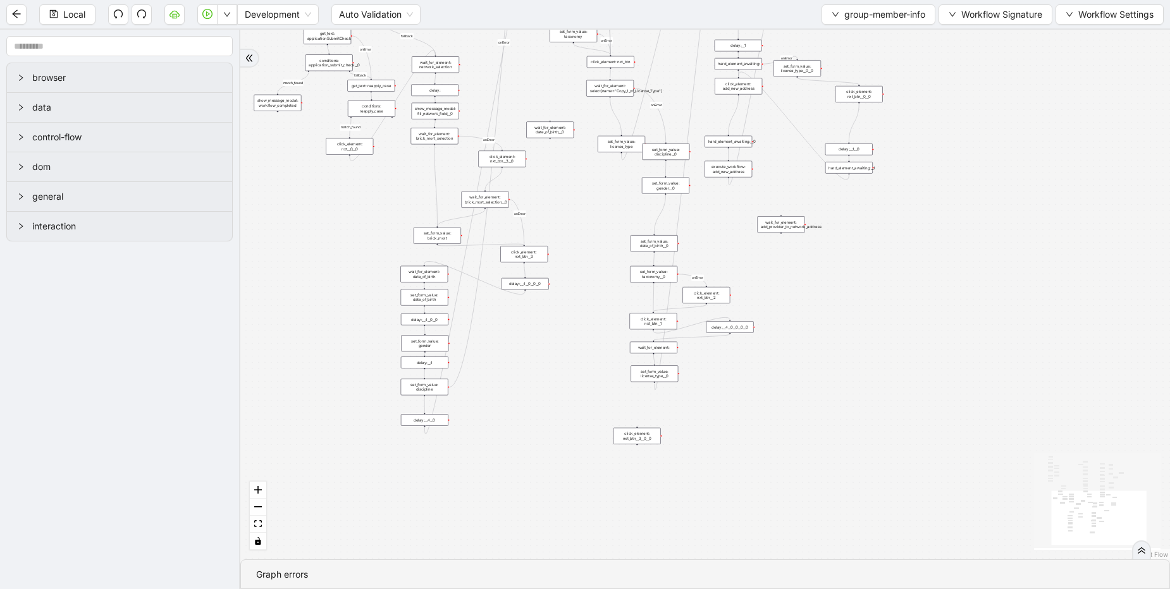
click at [443, 236] on div "set_form_value: brick_mort" at bounding box center [436, 236] width 47 height 16
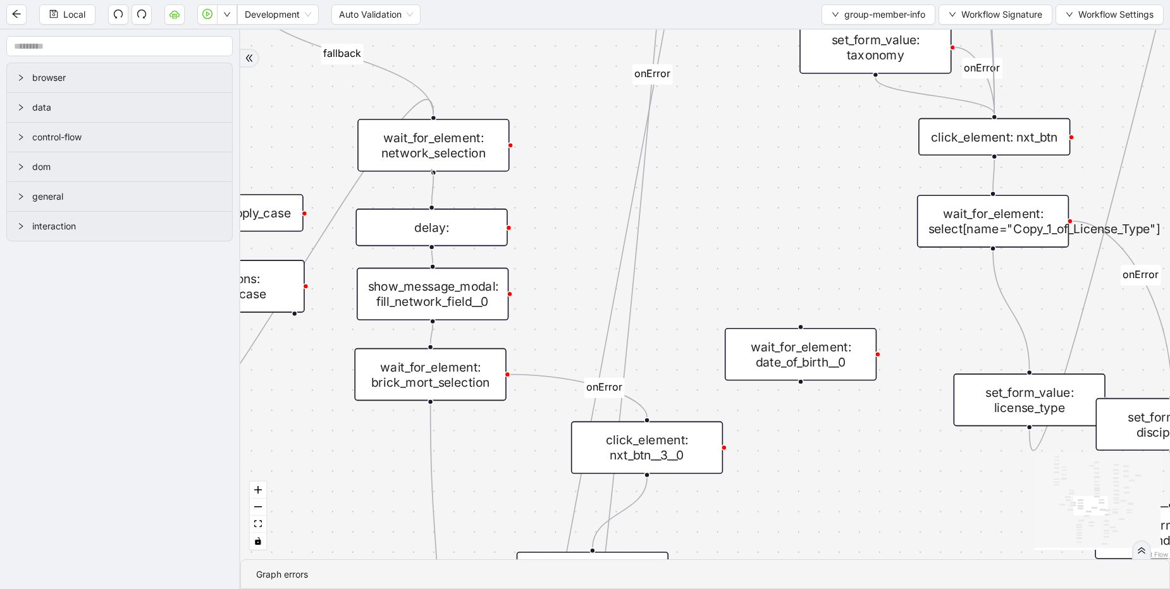
click at [431, 171] on div at bounding box center [434, 172] width 6 height 6
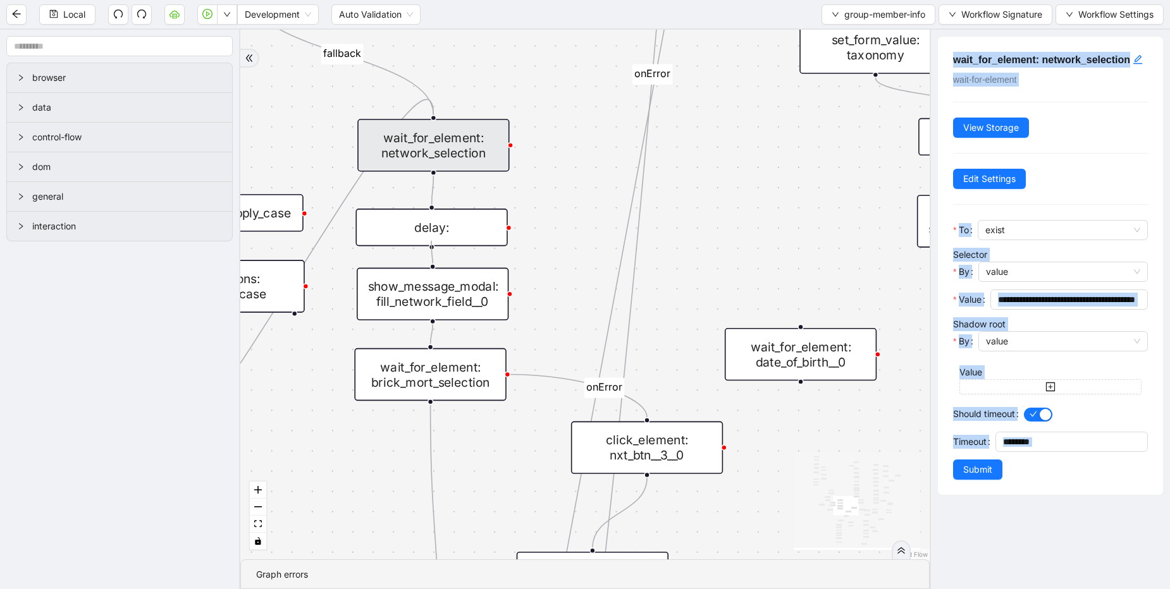
click at [431, 244] on div at bounding box center [432, 247] width 6 height 6
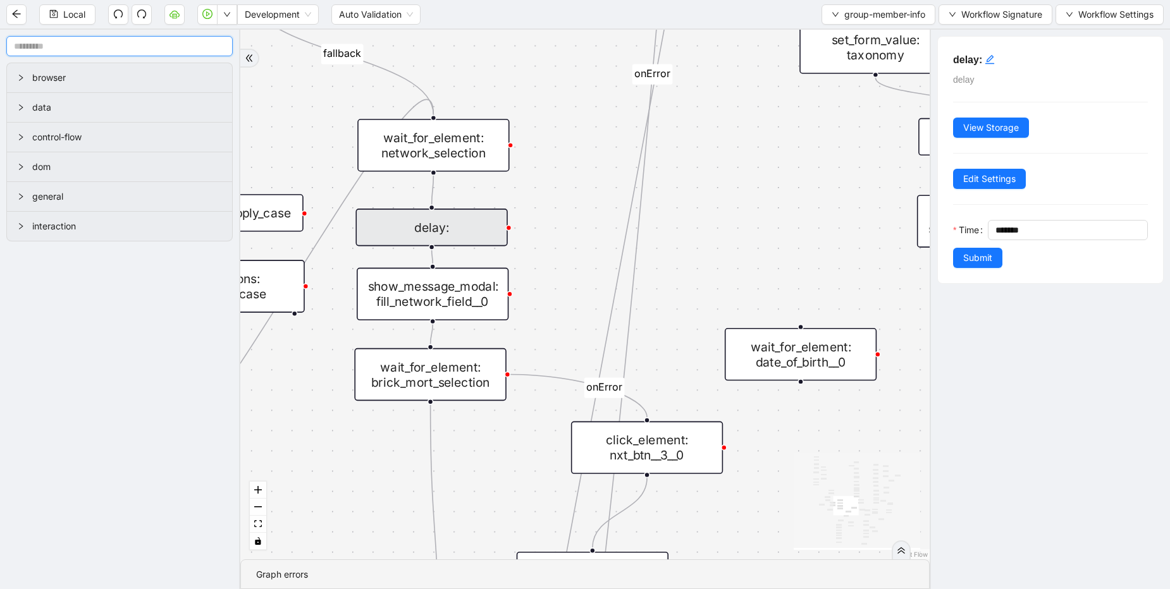
click at [93, 48] on input "text" at bounding box center [119, 46] width 226 height 20
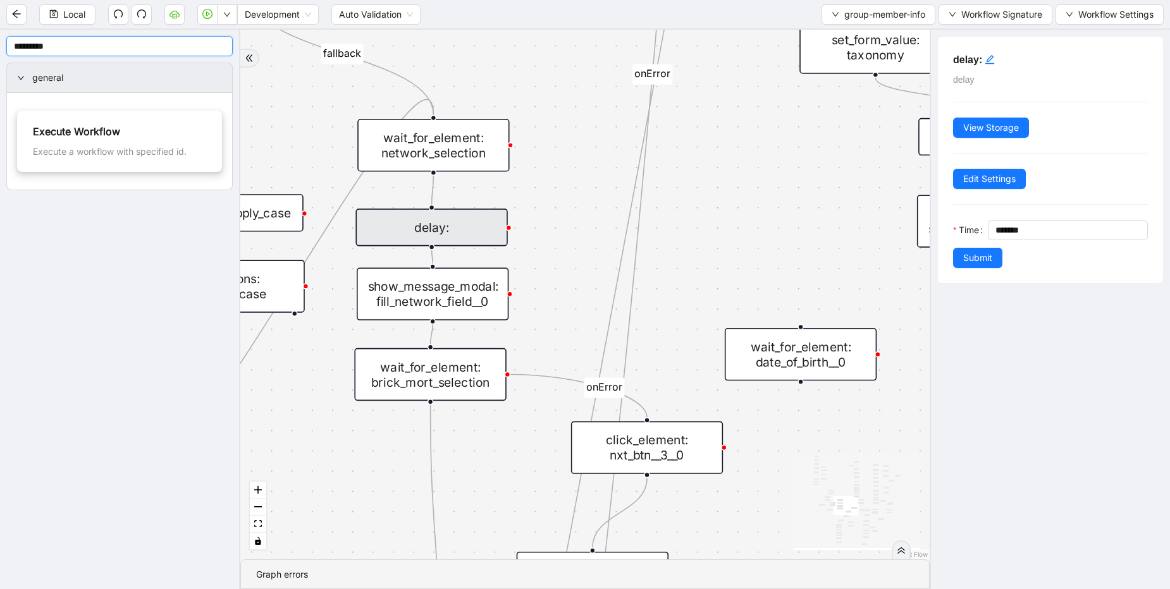
type input "*********"
